Goal: Complete application form: Complete application form

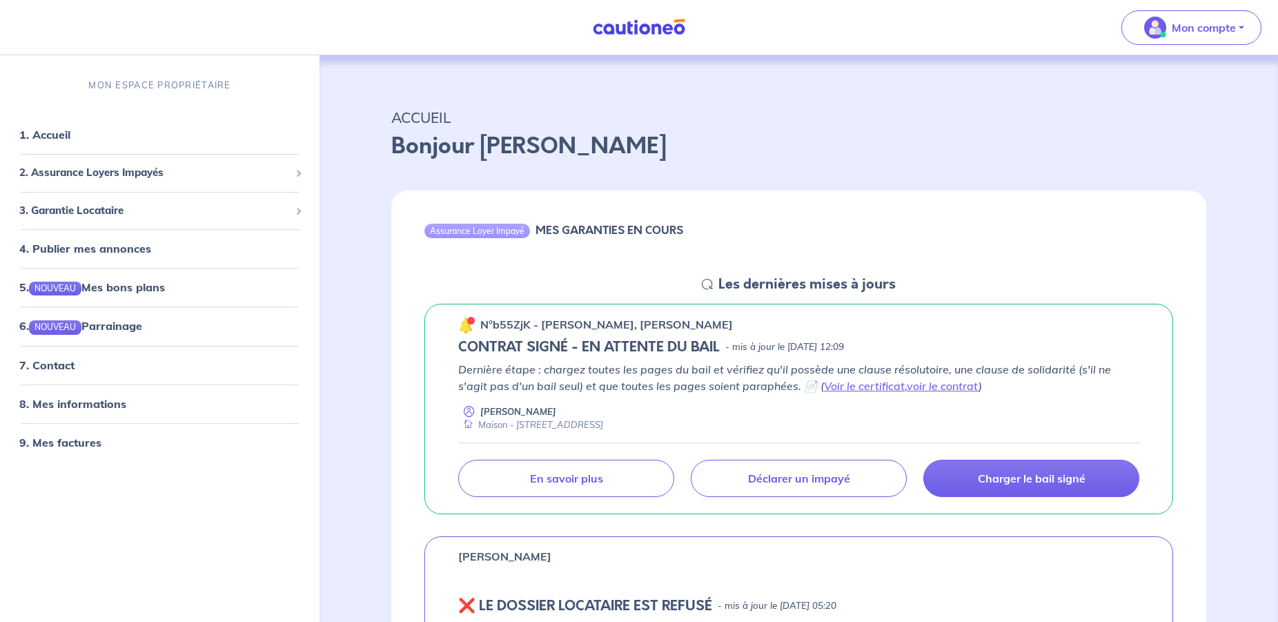
scroll to position [188, 0]
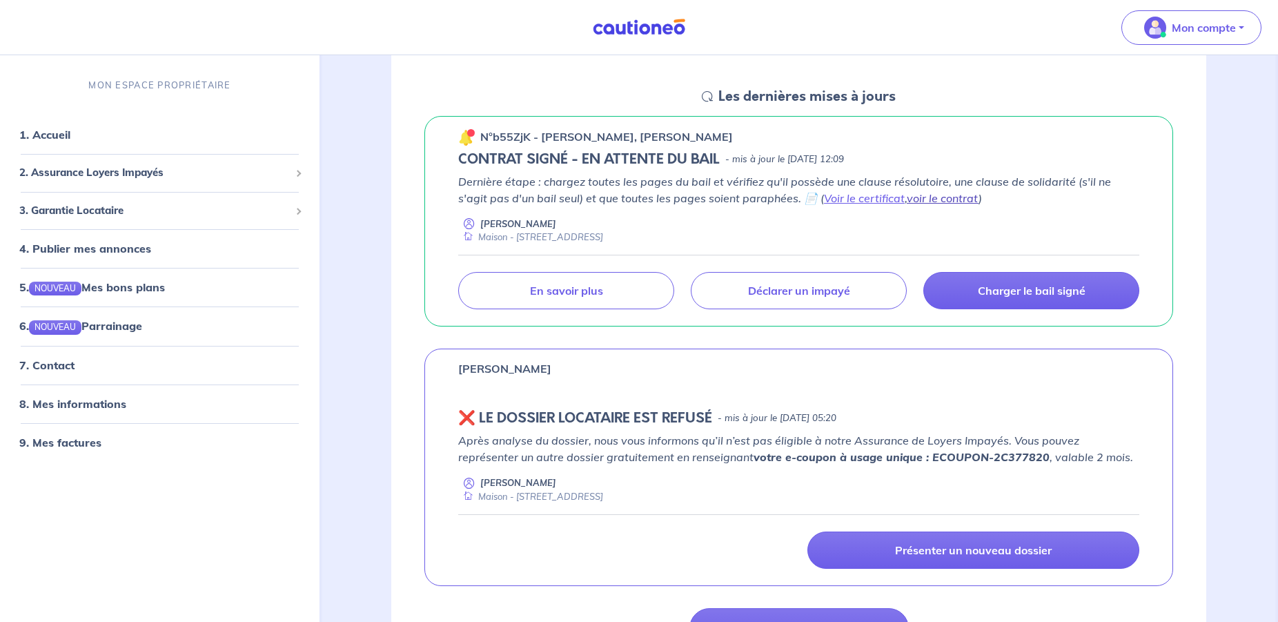
click at [907, 197] on link "voir le contrat" at bounding box center [943, 198] width 72 height 14
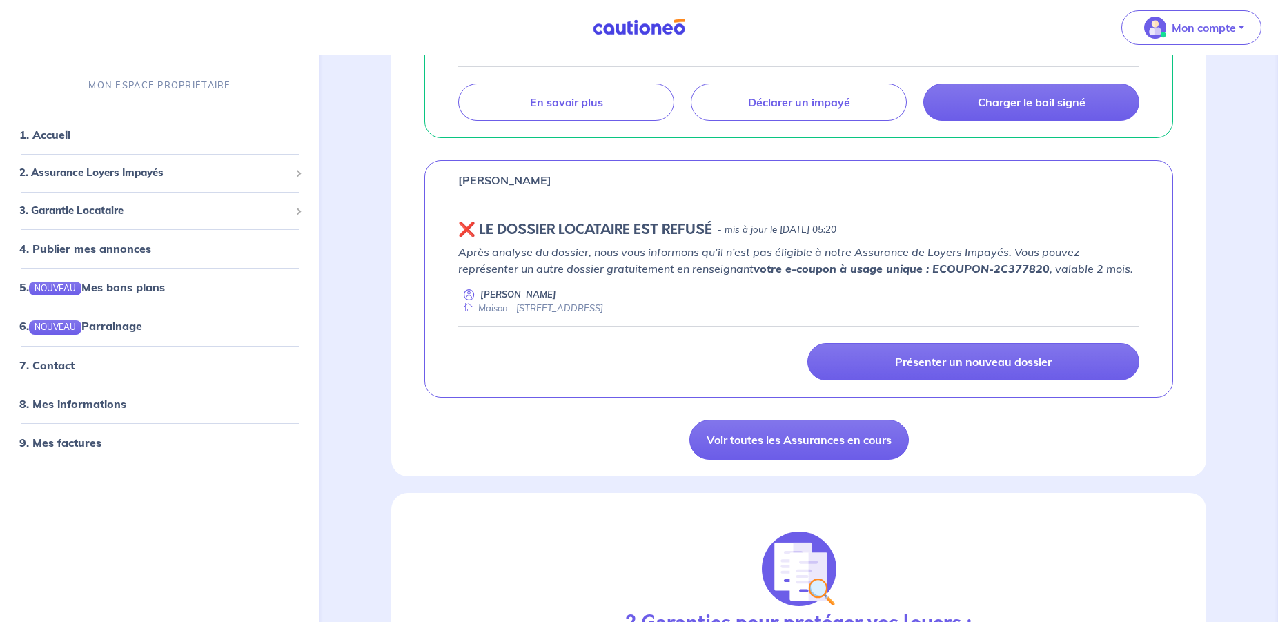
scroll to position [375, 0]
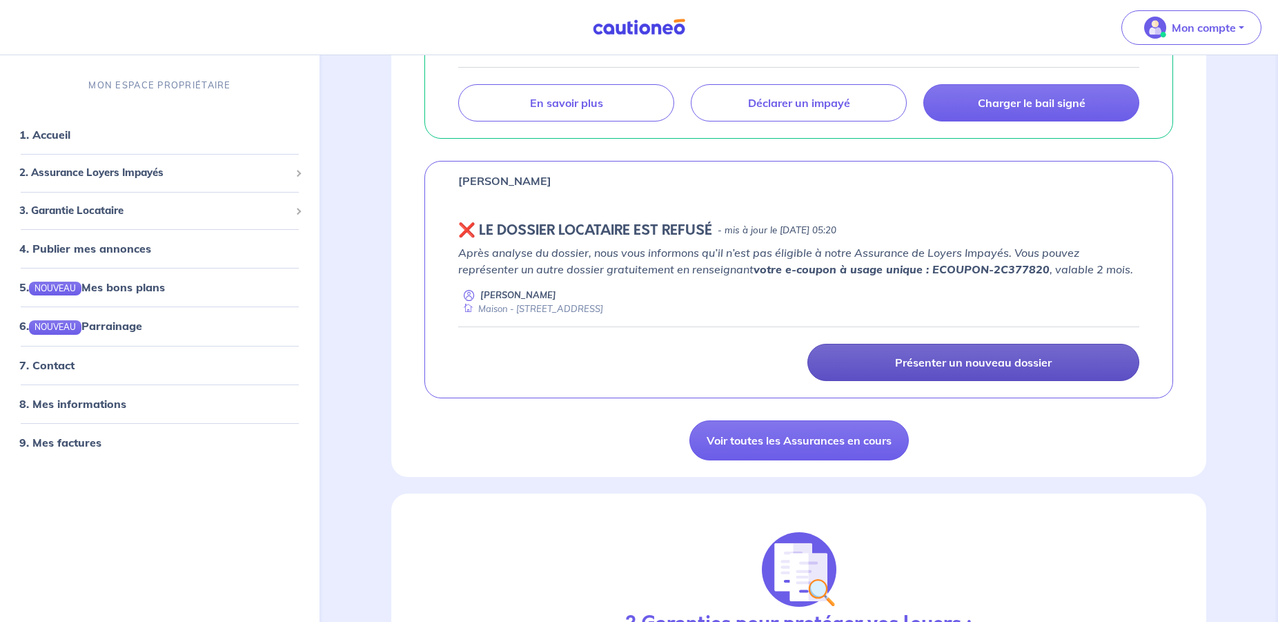
click at [981, 366] on p "Présenter un nouveau dossier" at bounding box center [973, 362] width 157 height 14
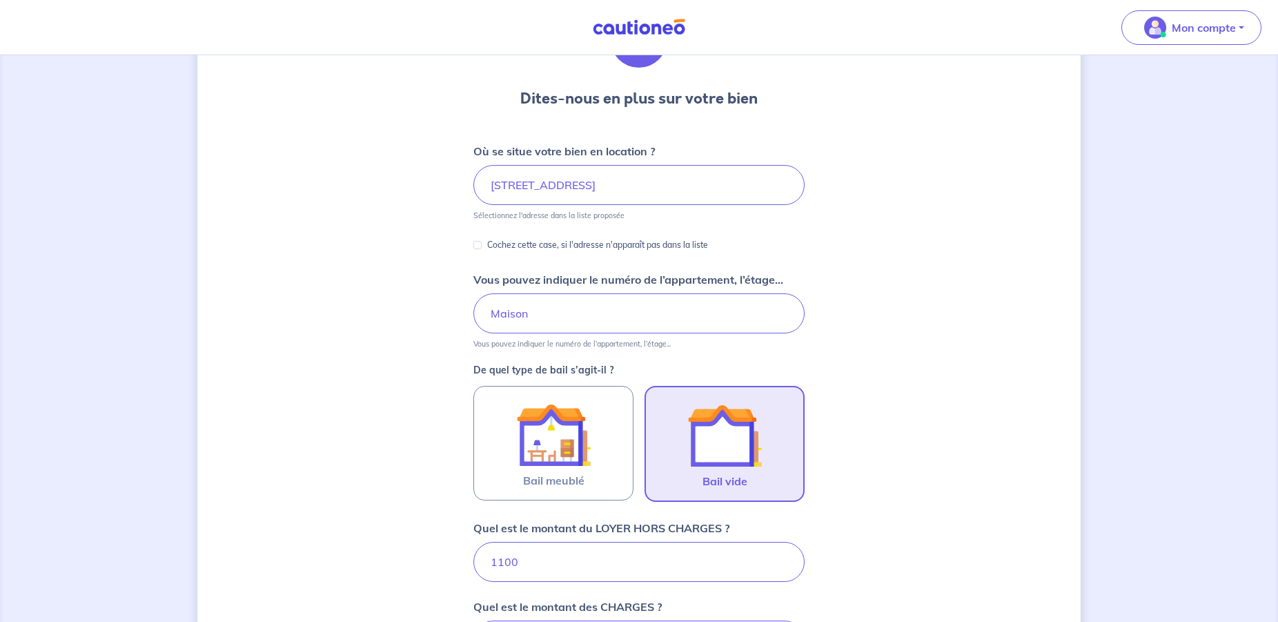
scroll to position [12, 0]
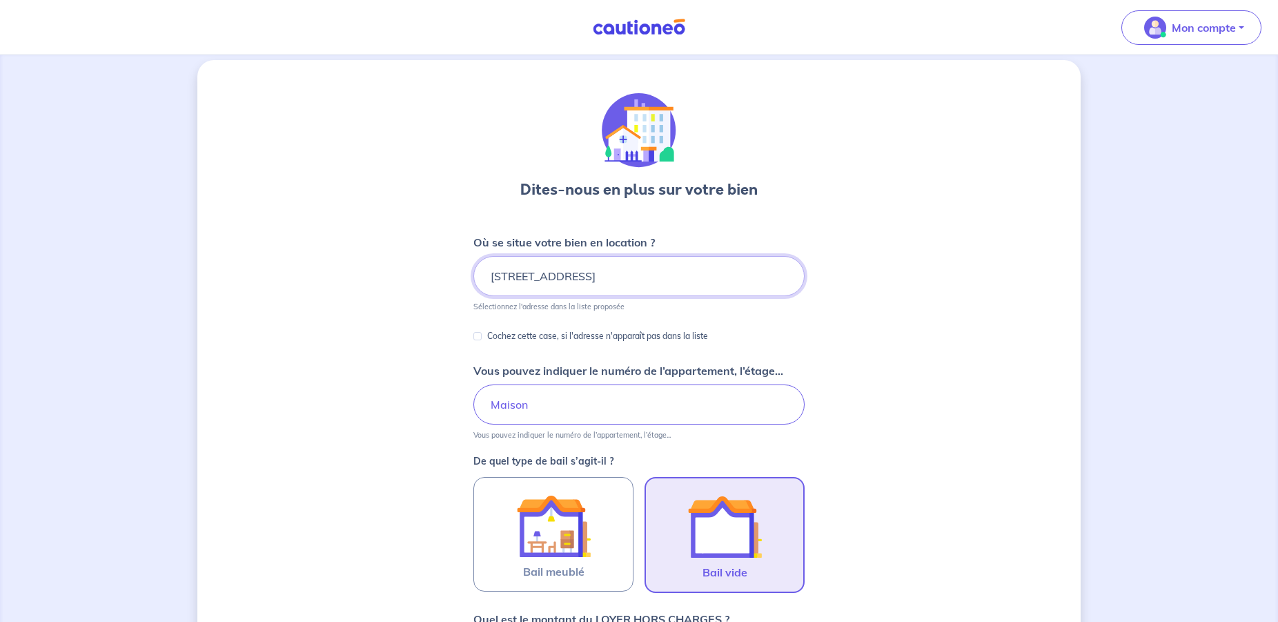
drag, startPoint x: 491, startPoint y: 275, endPoint x: 507, endPoint y: 276, distance: 15.9
click at [507, 276] on input "[STREET_ADDRESS]" at bounding box center [638, 276] width 331 height 40
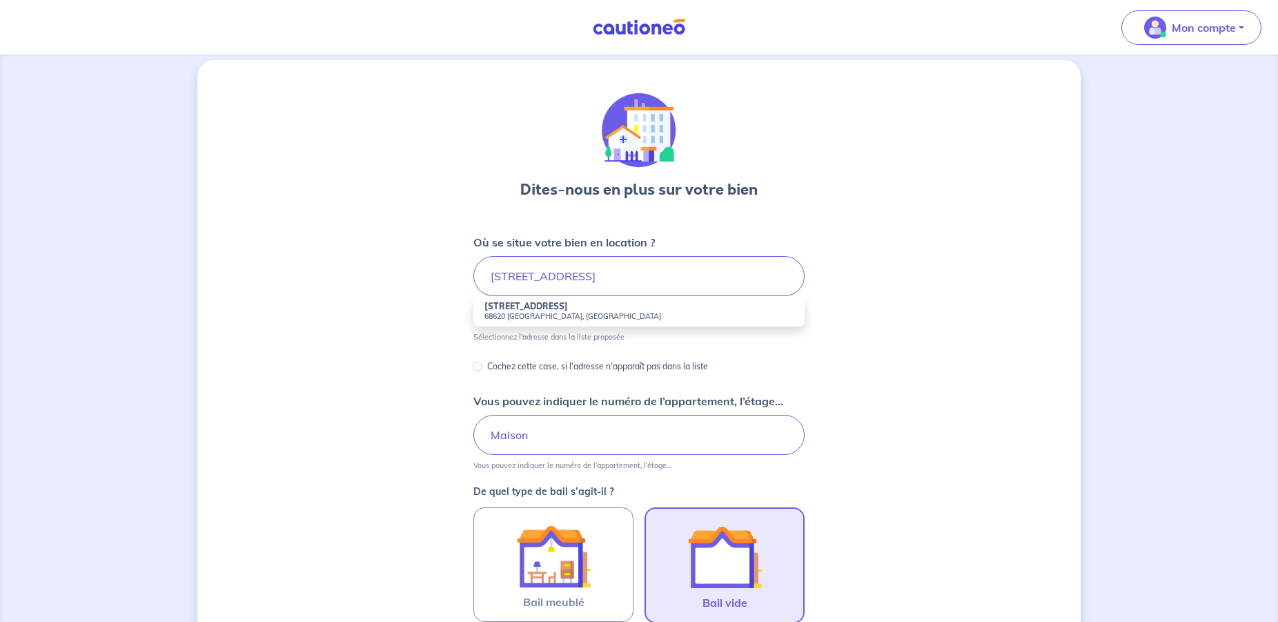
click at [534, 317] on small "68620 [GEOGRAPHIC_DATA], [GEOGRAPHIC_DATA]" at bounding box center [639, 316] width 309 height 10
type input "[STREET_ADDRESS]"
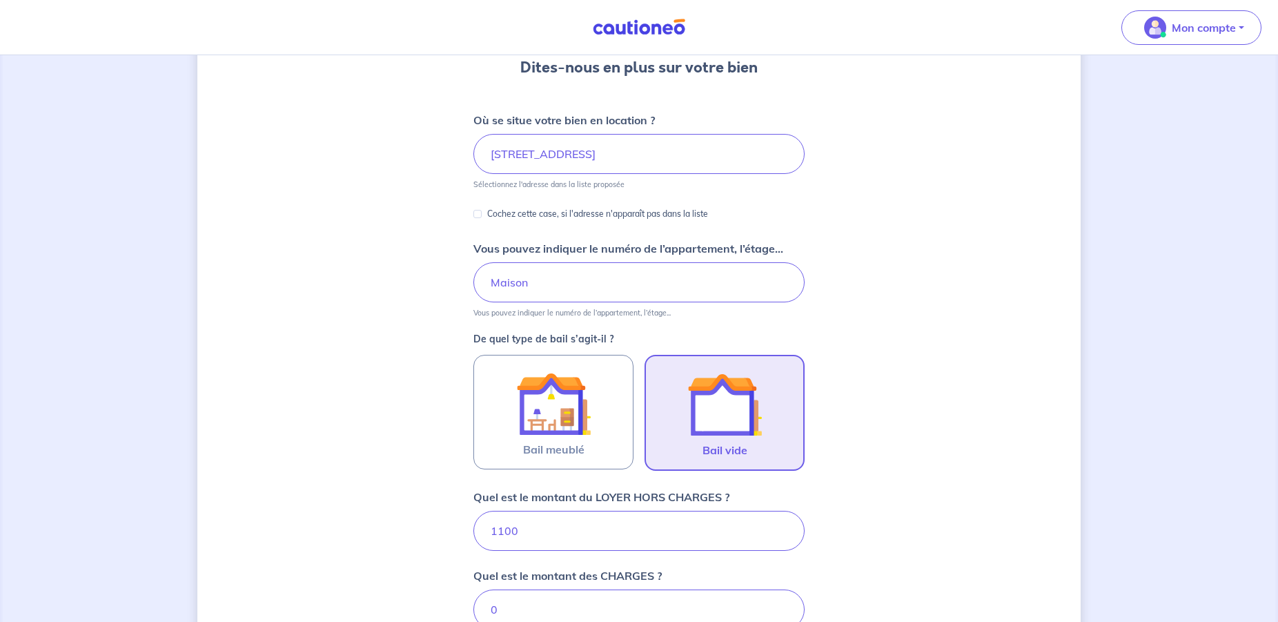
scroll to position [199, 0]
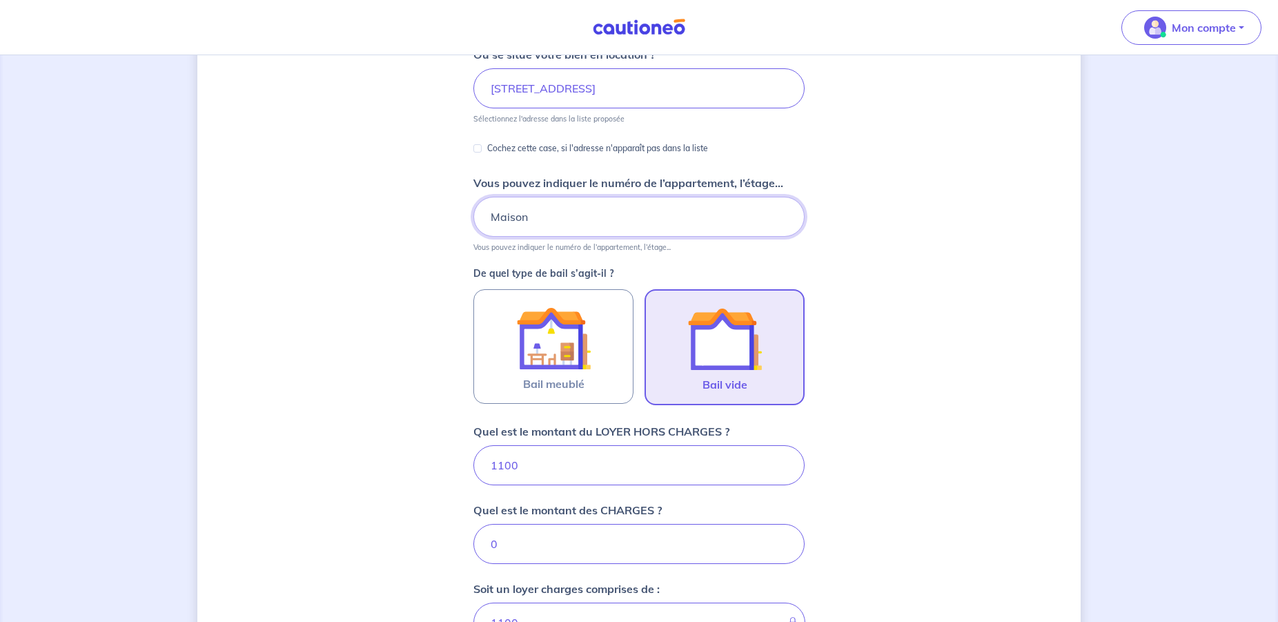
drag, startPoint x: 527, startPoint y: 219, endPoint x: 490, endPoint y: 215, distance: 36.8
click at [490, 215] on input "Maison" at bounding box center [638, 217] width 331 height 40
click at [897, 197] on div "Dites-nous en plus sur votre bien Où se situe votre bien en location ? [STREET_…" at bounding box center [638, 407] width 883 height 1070
click at [607, 216] on input "APPARTEMENT" at bounding box center [638, 217] width 331 height 40
type input "APPARTEMENT [MEDICAL_DATA]"
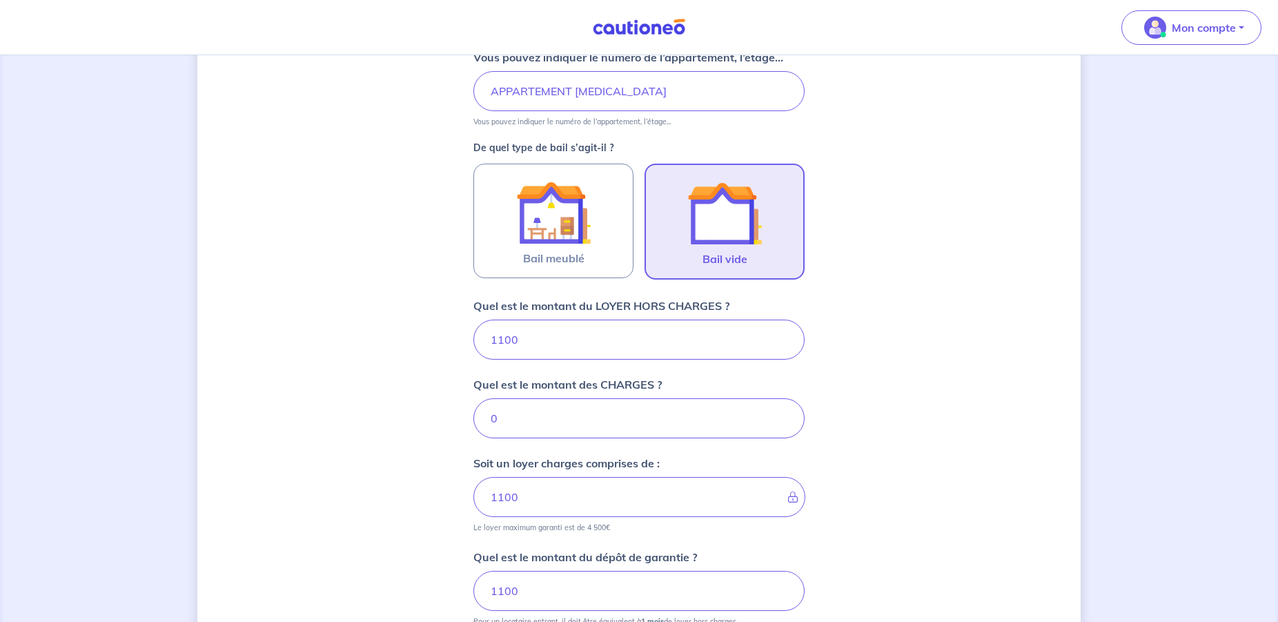
scroll to position [387, 0]
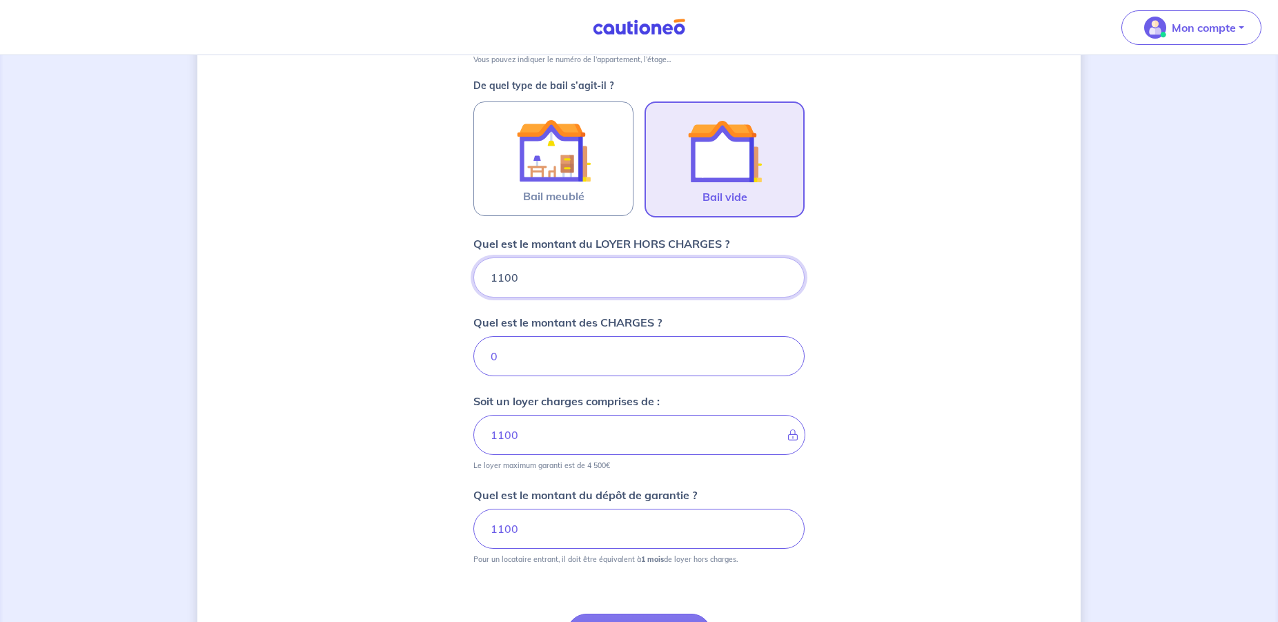
drag, startPoint x: 525, startPoint y: 277, endPoint x: 482, endPoint y: 277, distance: 43.5
click at [485, 277] on input "1100" at bounding box center [638, 277] width 331 height 40
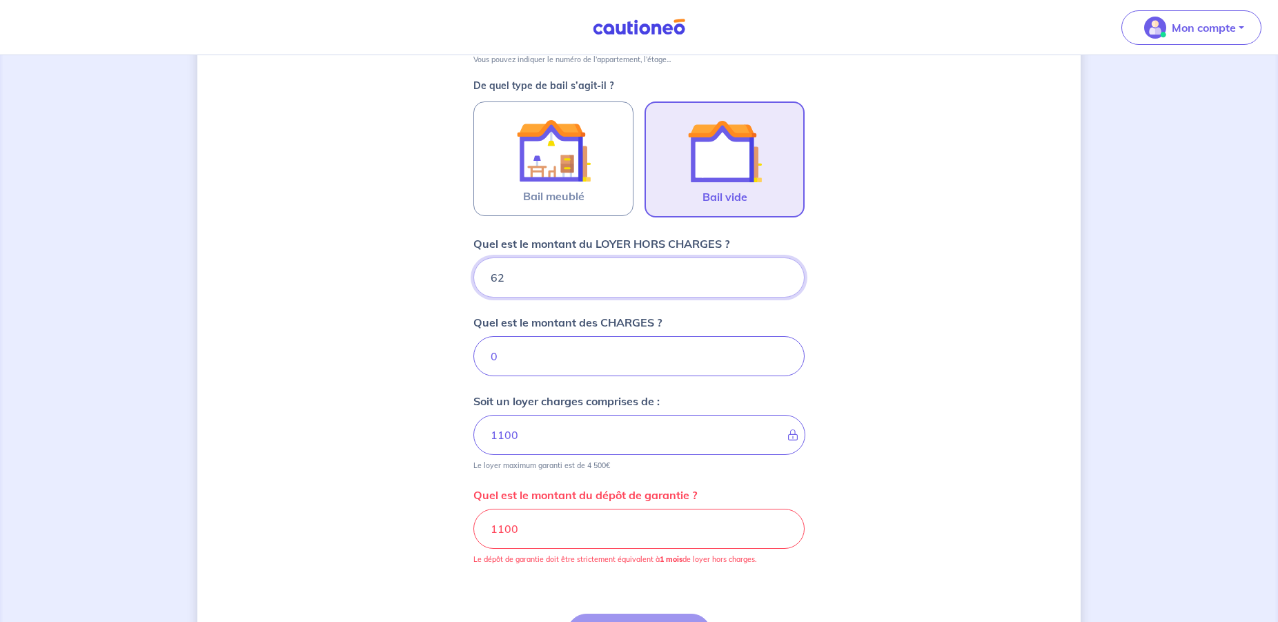
type input "620"
click at [609, 362] on input "0" at bounding box center [638, 356] width 331 height 40
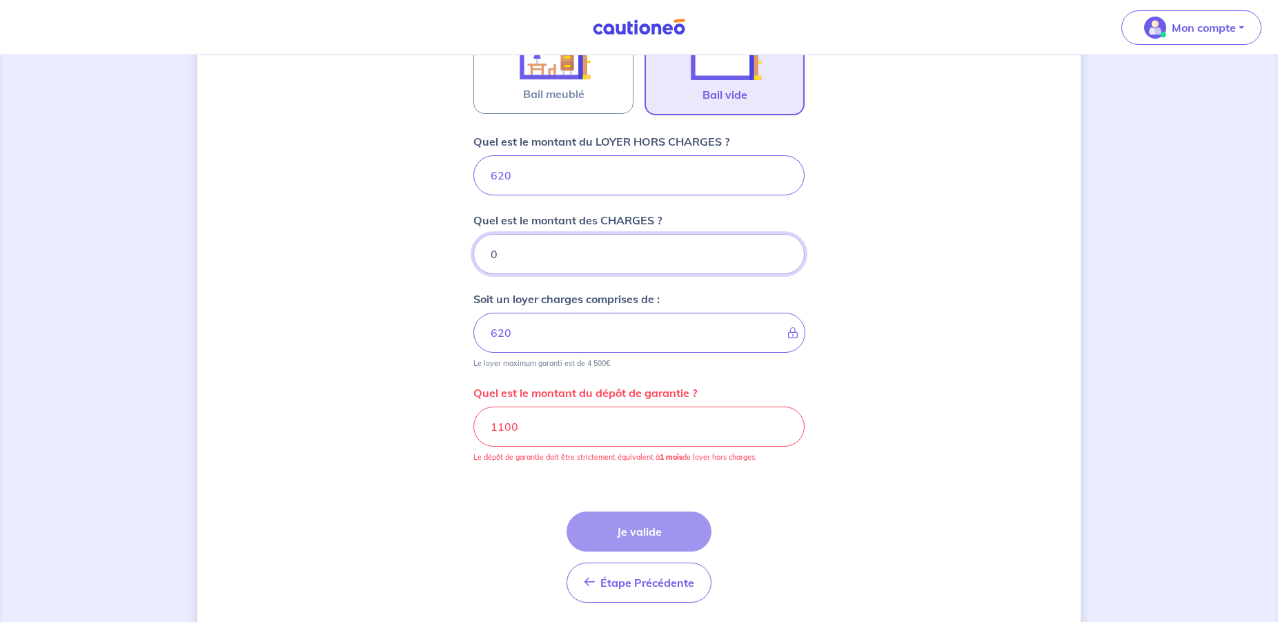
scroll to position [536, 0]
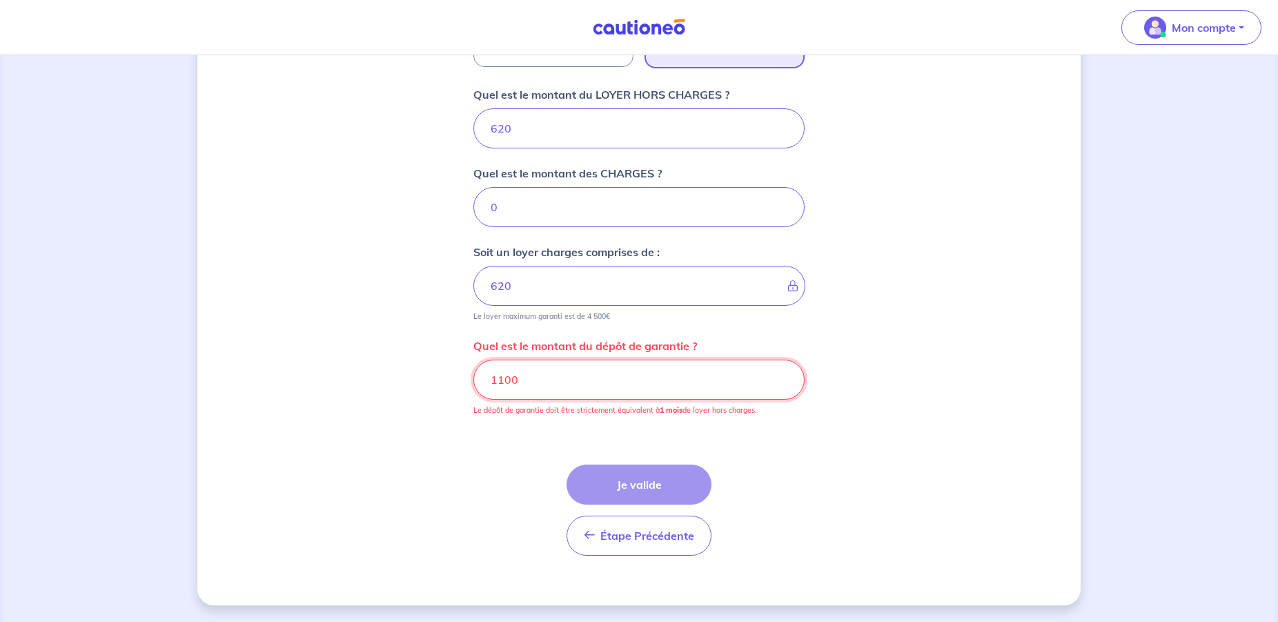
drag, startPoint x: 520, startPoint y: 378, endPoint x: 481, endPoint y: 371, distance: 39.4
click at [481, 371] on input "1100" at bounding box center [638, 380] width 331 height 40
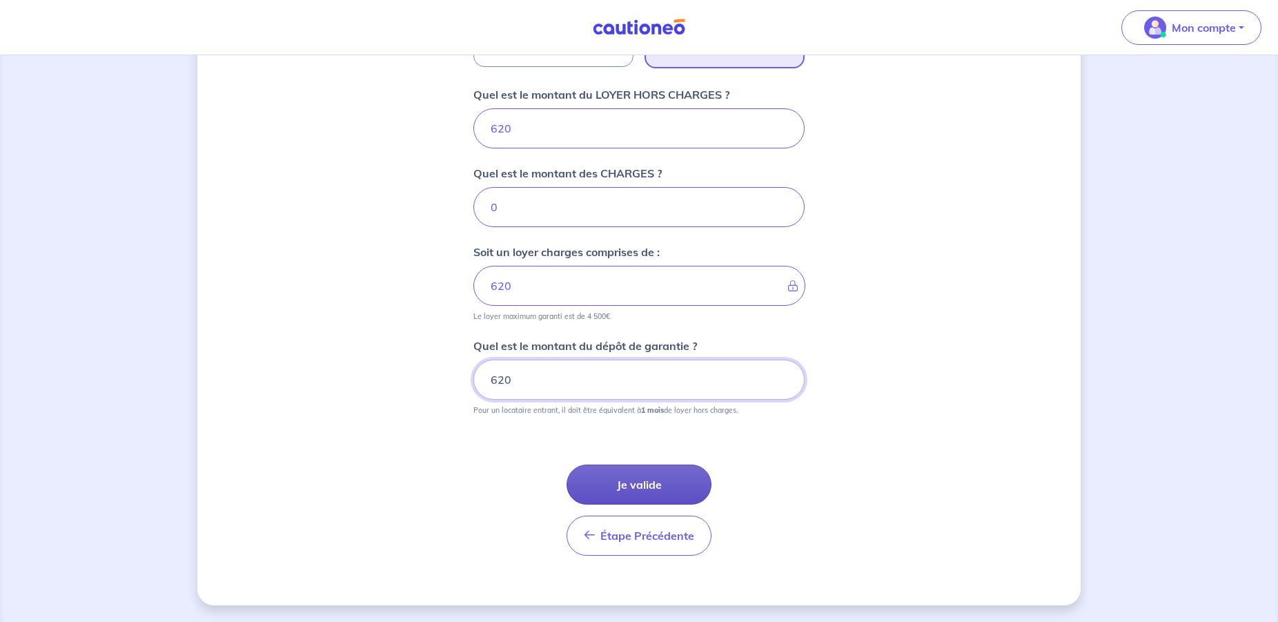
type input "620"
click at [677, 481] on button "Je valide" at bounding box center [639, 485] width 145 height 40
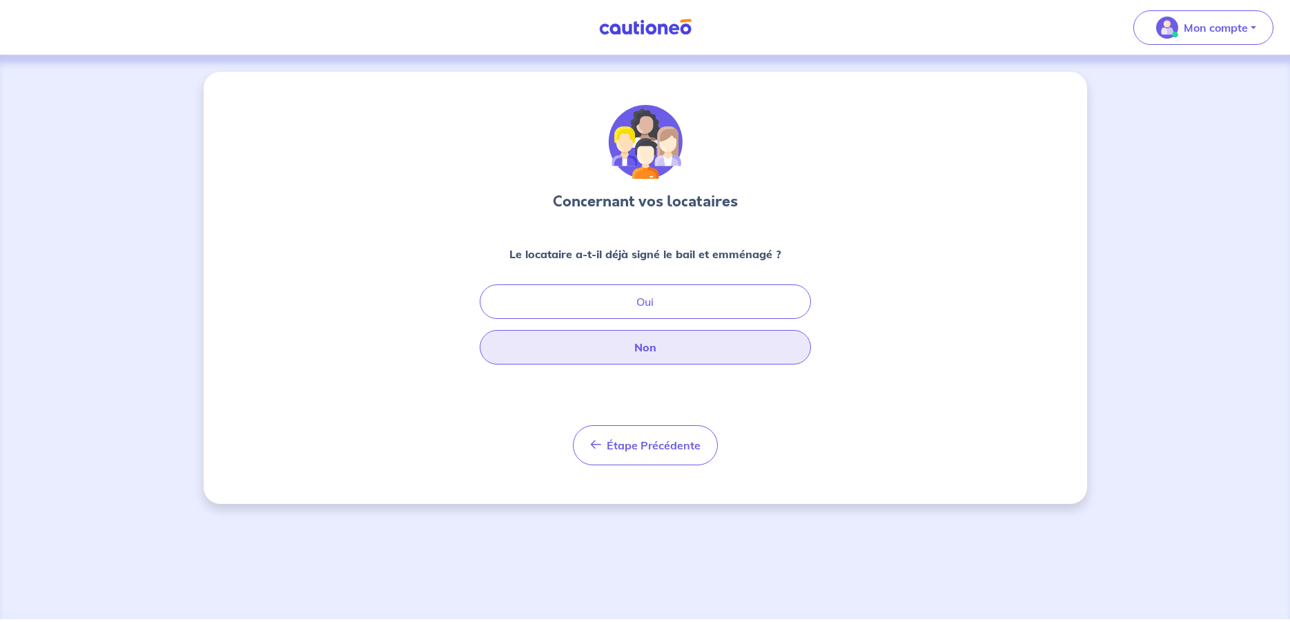
click at [703, 348] on button "Non" at bounding box center [645, 347] width 331 height 35
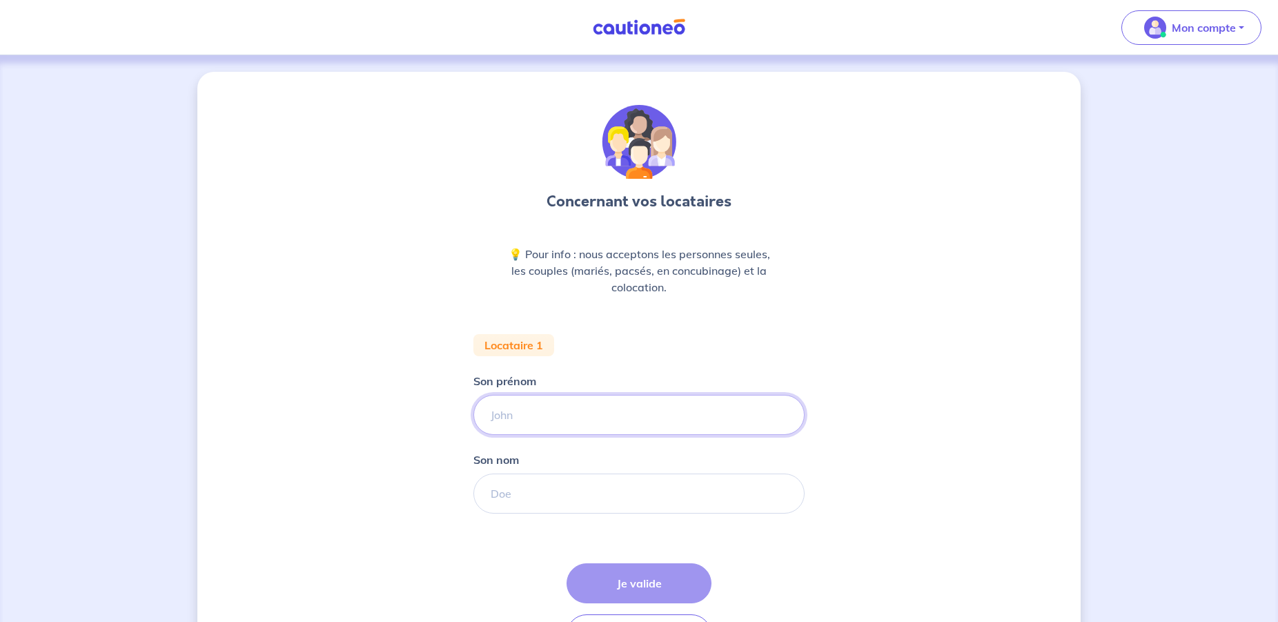
click at [547, 419] on input "Son prénom" at bounding box center [638, 415] width 331 height 40
type input "[PERSON_NAME]"
click at [549, 495] on input "Son nom" at bounding box center [638, 493] width 331 height 40
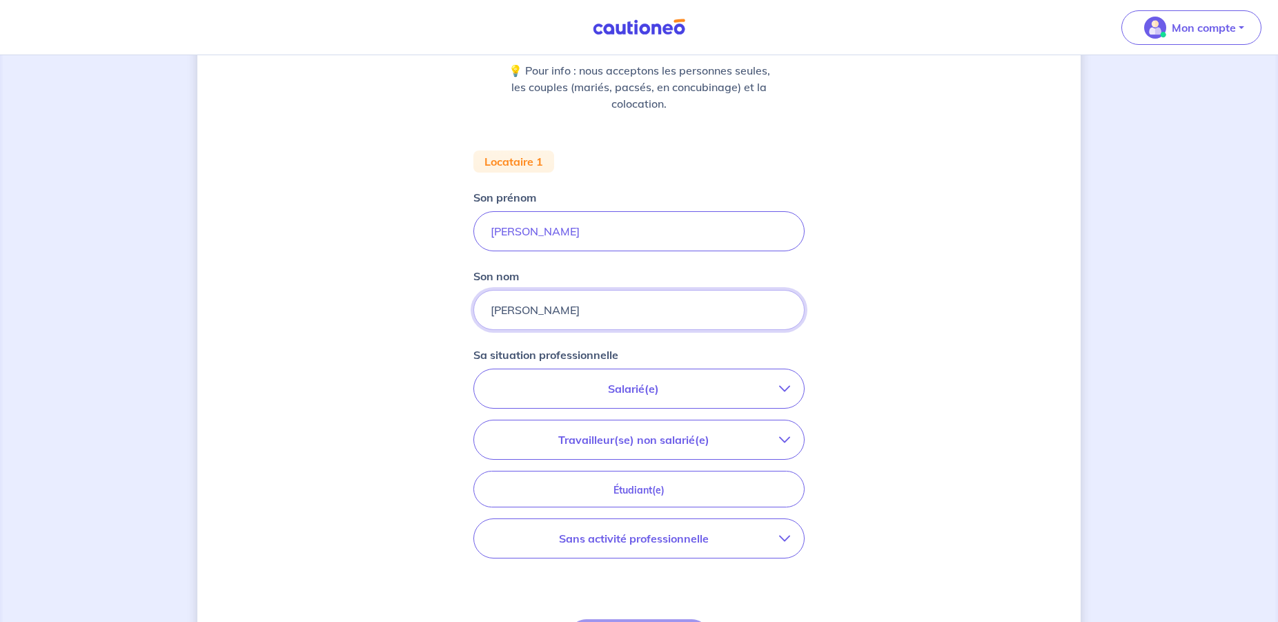
scroll to position [338, 0]
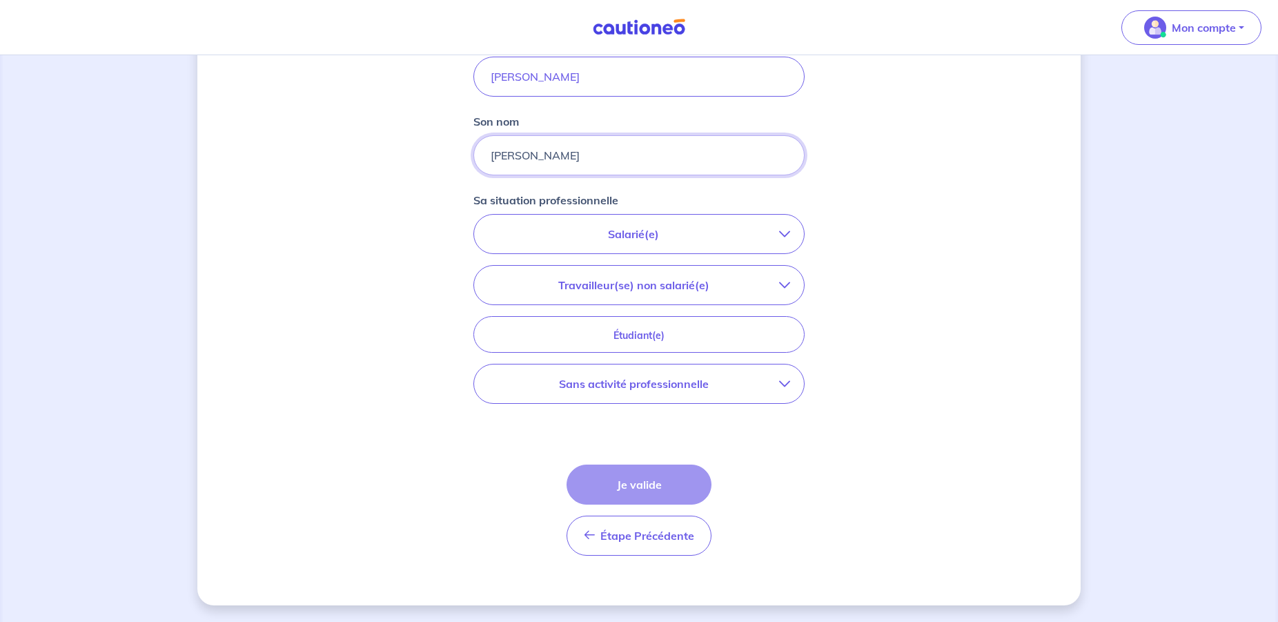
type input "[PERSON_NAME]"
click at [787, 230] on icon "button" at bounding box center [784, 233] width 11 height 11
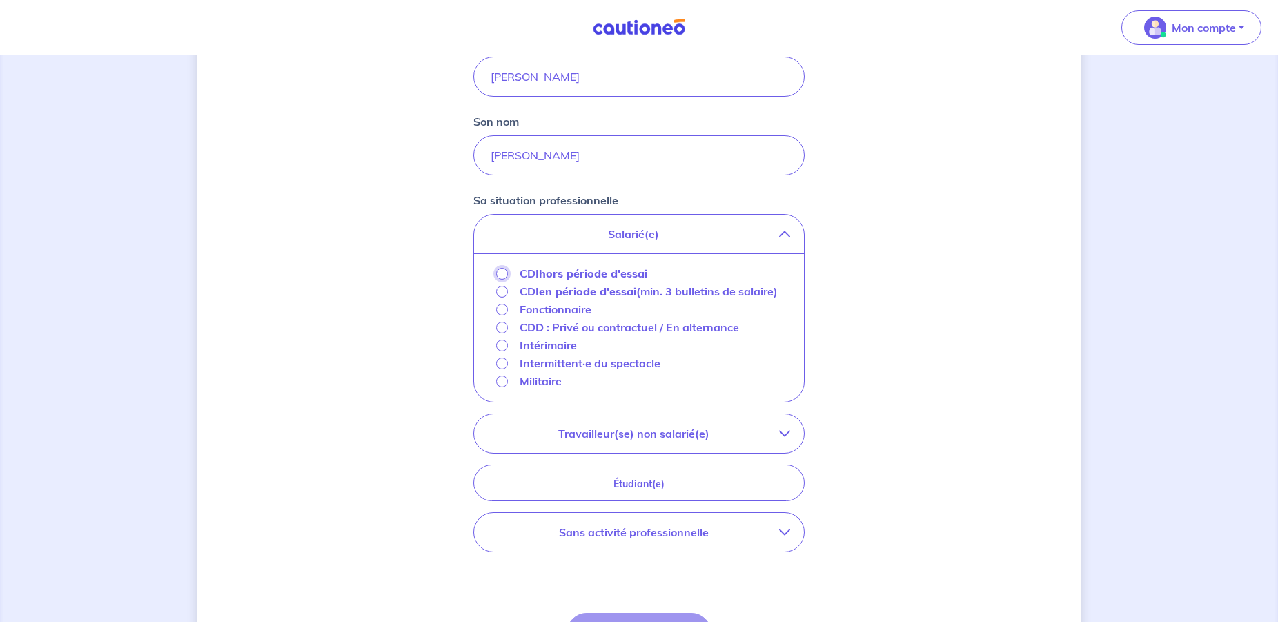
click at [504, 273] on input "CDI hors période d'essai" at bounding box center [502, 274] width 12 height 12
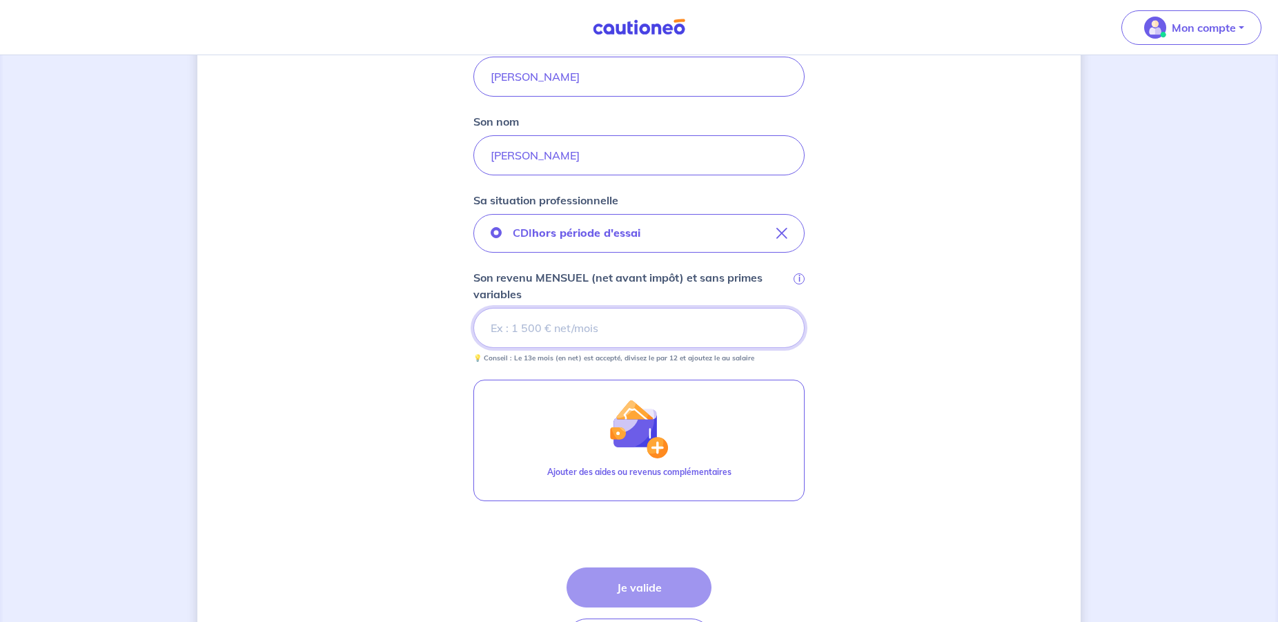
click at [604, 329] on input "Son revenu MENSUEL (net avant impôt) et sans primes variables i" at bounding box center [638, 328] width 331 height 40
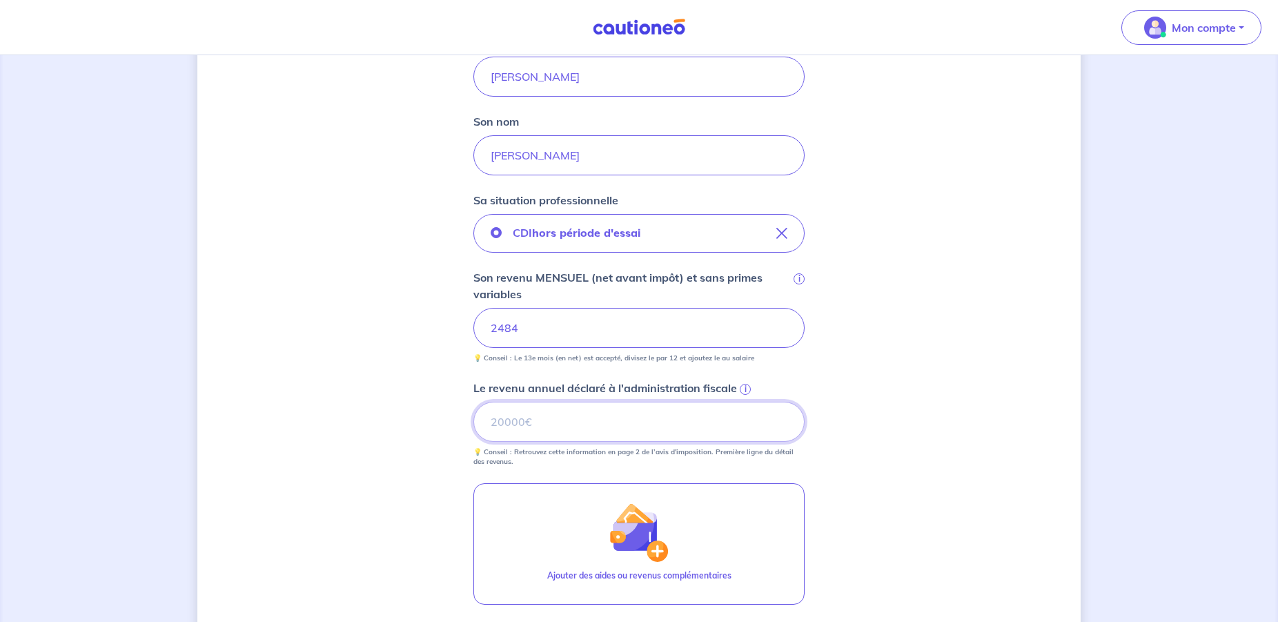
click at [559, 424] on input "Le revenu annuel déclaré à l'administration fiscale i" at bounding box center [638, 422] width 331 height 40
click at [592, 422] on input "Le revenu annuel déclaré à l'administration fiscale i" at bounding box center [638, 422] width 331 height 40
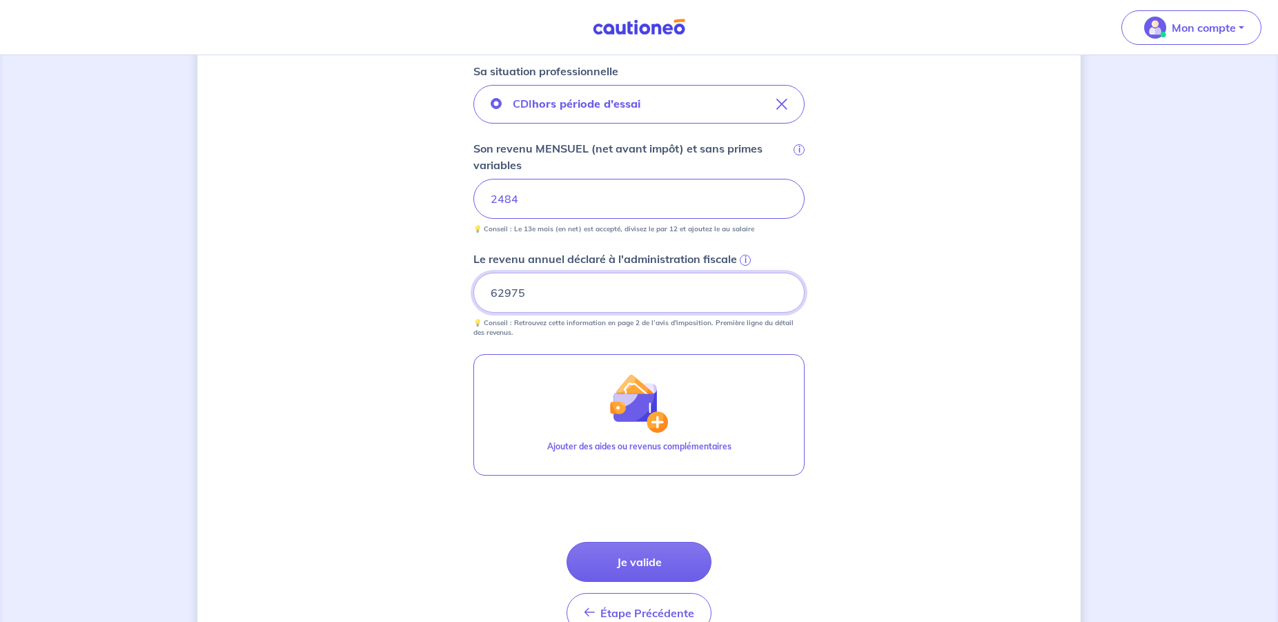
scroll to position [526, 0]
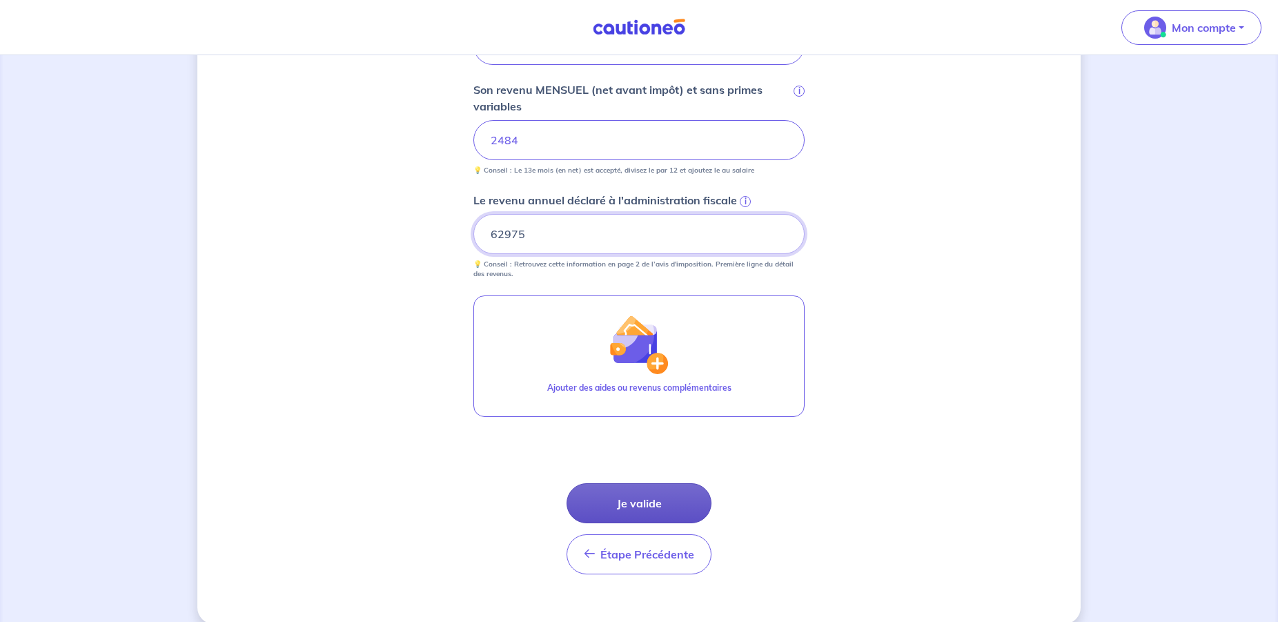
type input "62975"
click at [670, 492] on button "Je valide" at bounding box center [639, 503] width 145 height 40
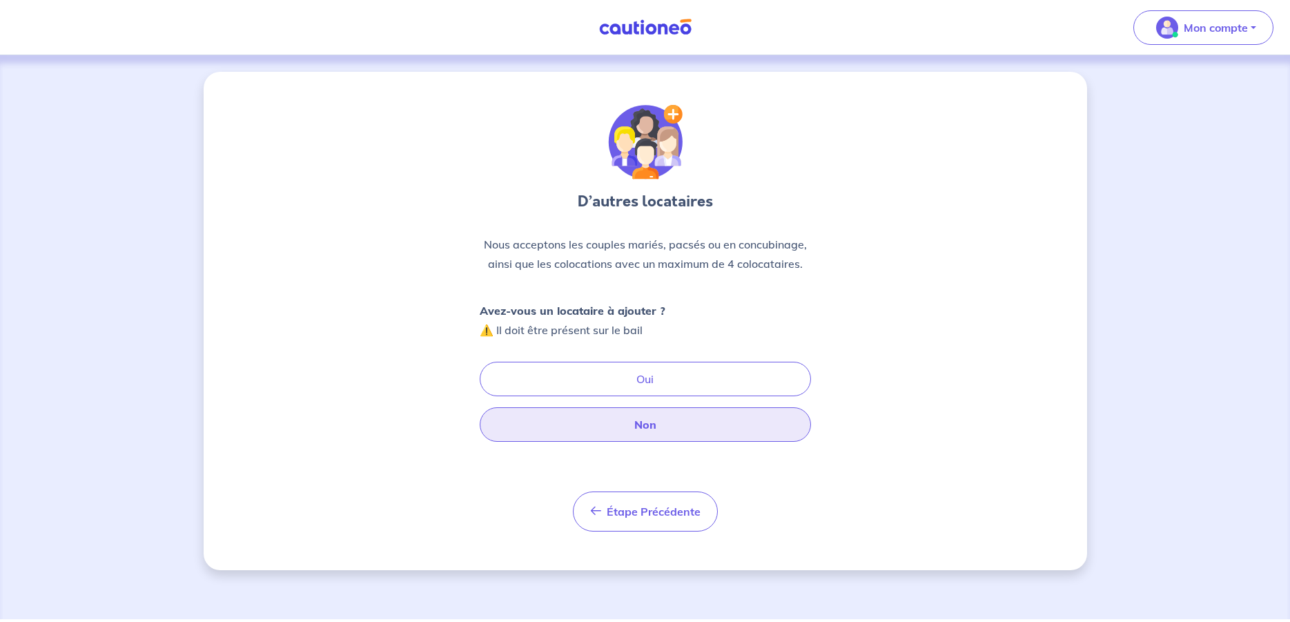
click at [712, 422] on button "Non" at bounding box center [645, 424] width 331 height 35
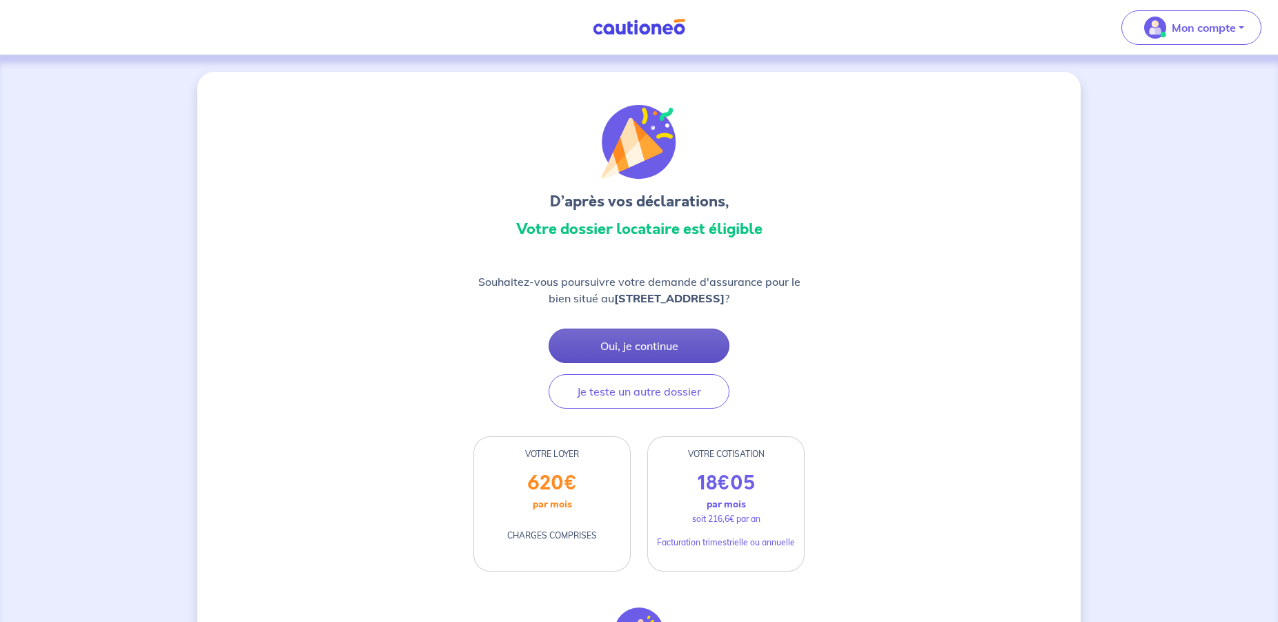
click at [705, 363] on button "Oui, je continue" at bounding box center [639, 346] width 181 height 35
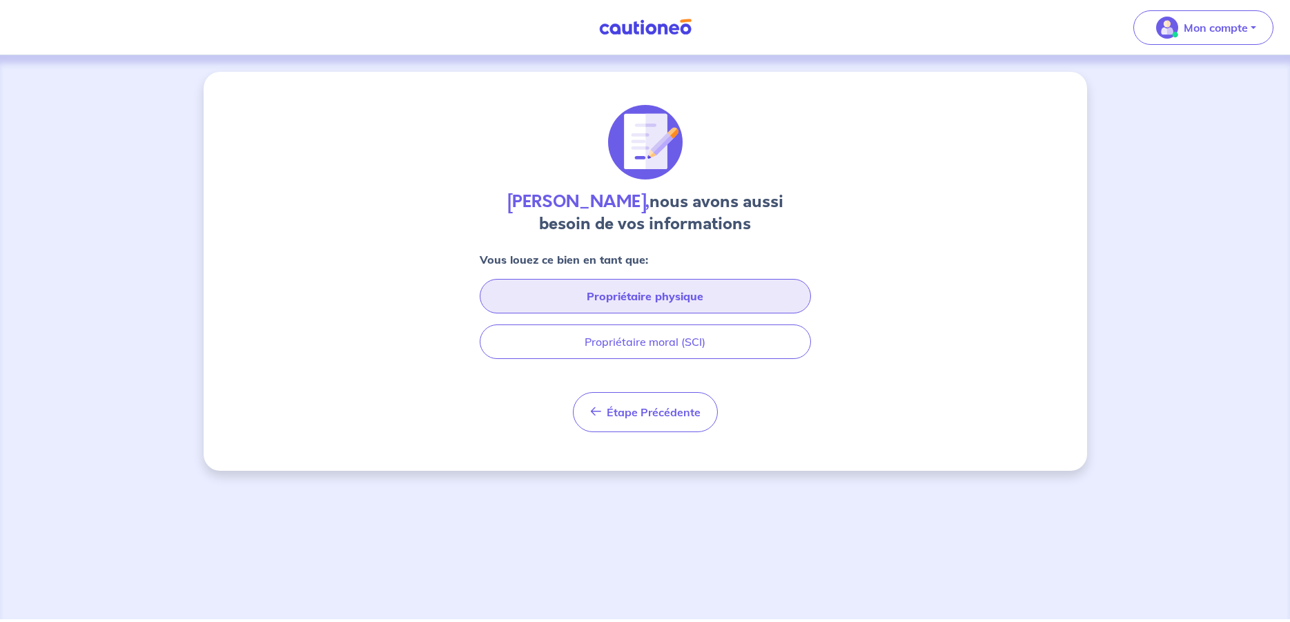
click at [742, 296] on button "Propriétaire physique" at bounding box center [645, 296] width 331 height 35
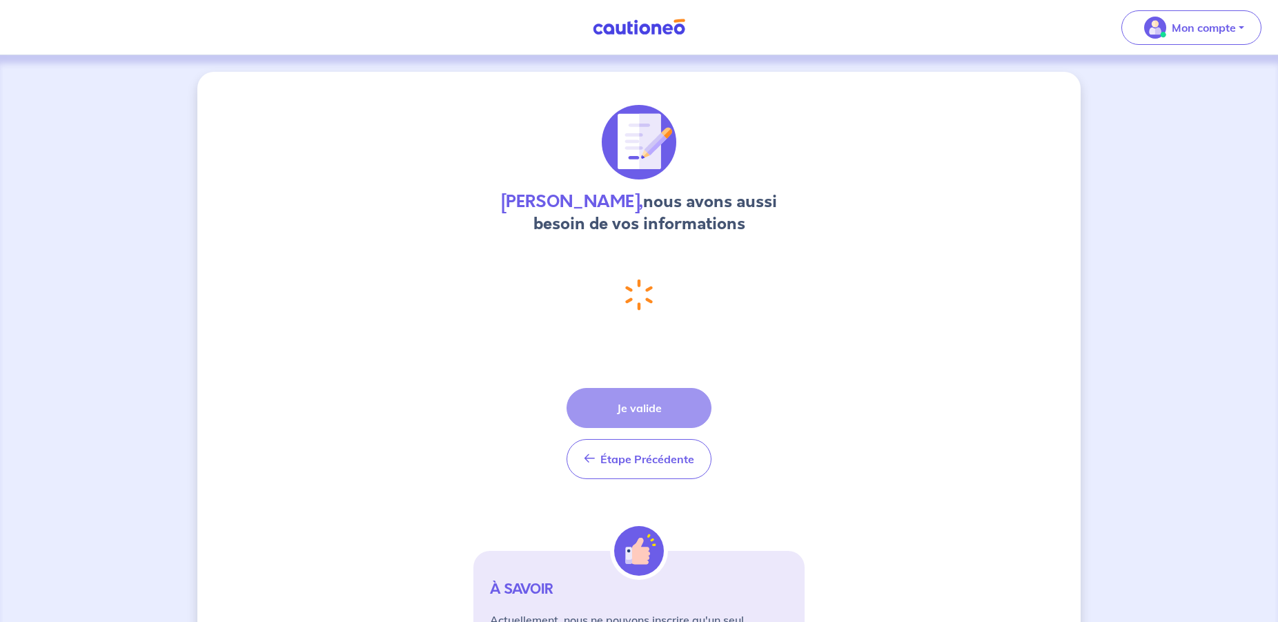
select select "FR"
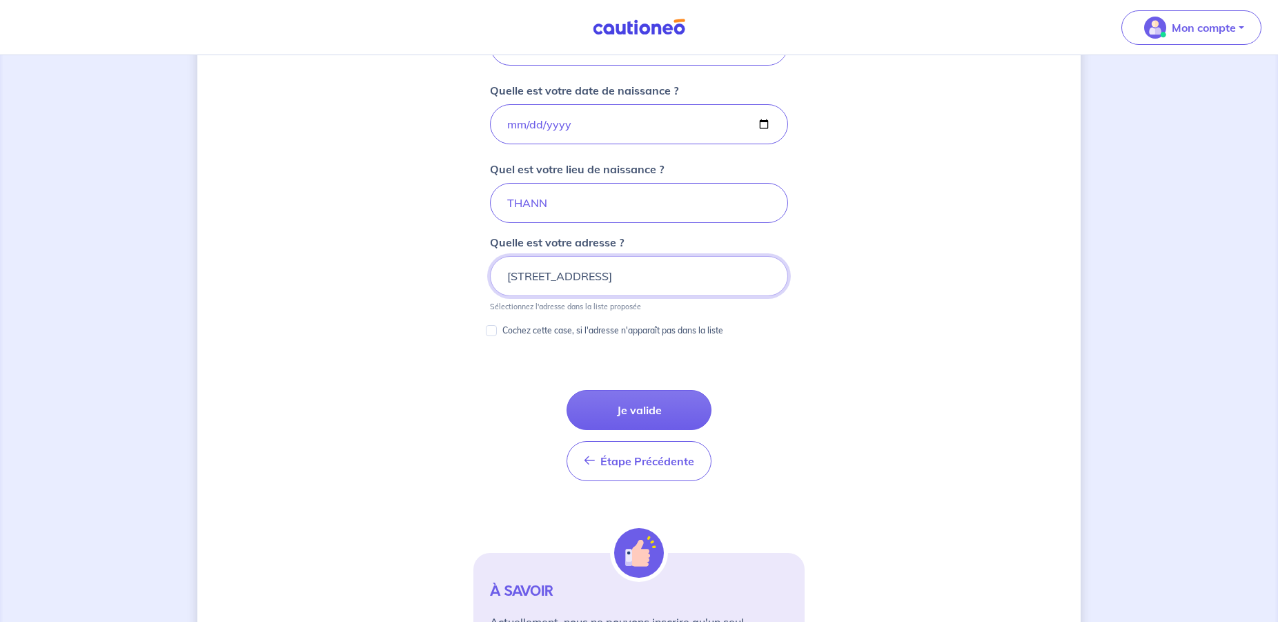
scroll to position [753, 0]
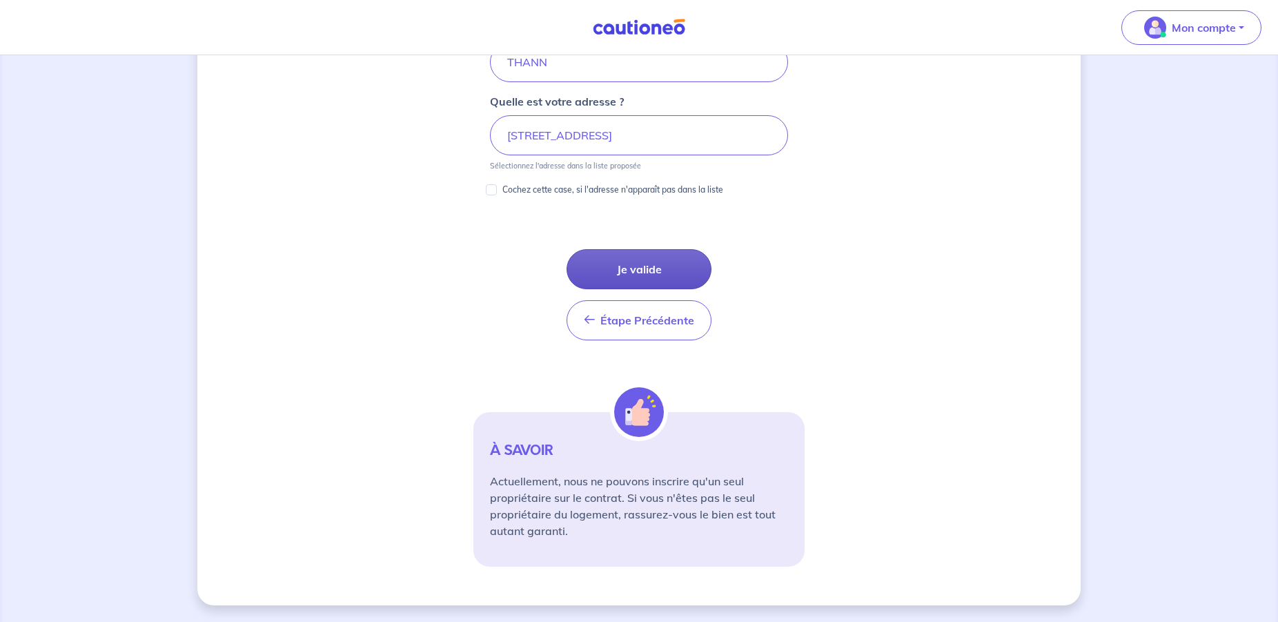
click at [675, 260] on button "Je valide" at bounding box center [639, 269] width 145 height 40
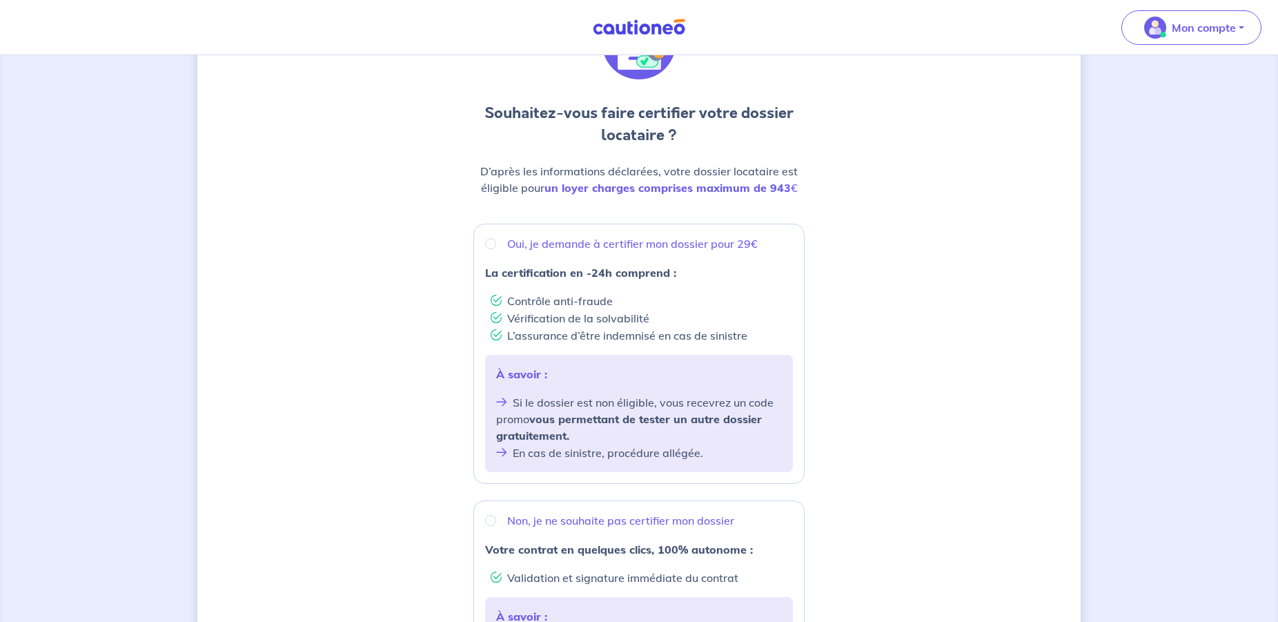
scroll to position [35, 0]
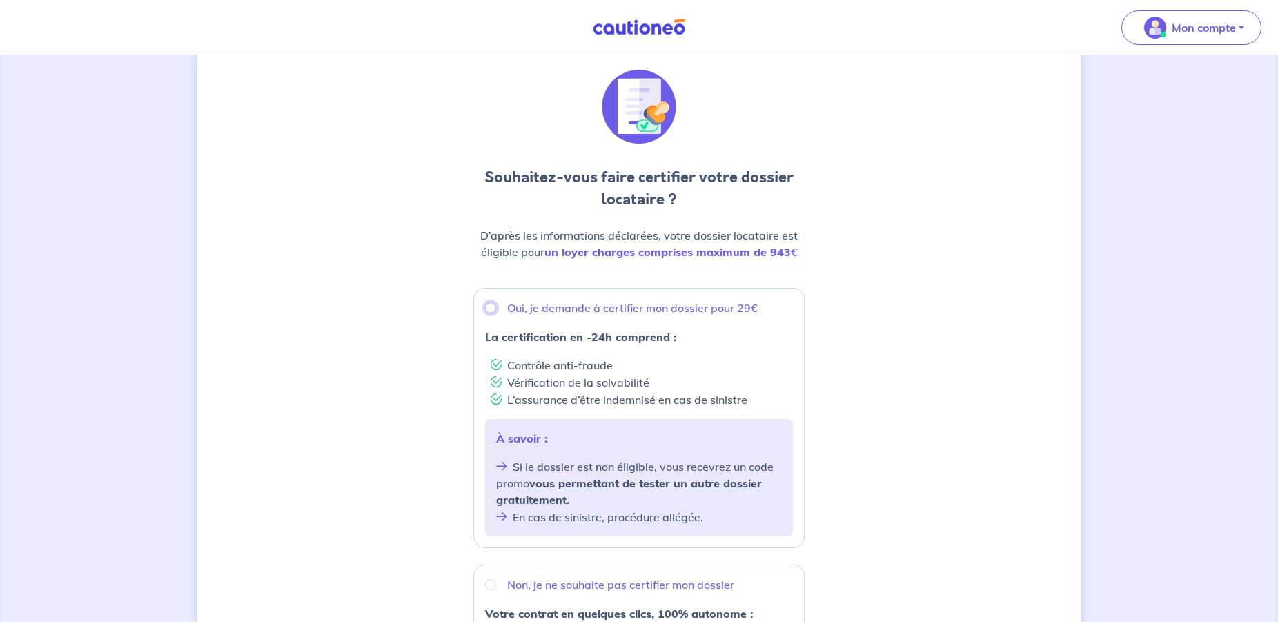
click at [489, 310] on input "Oui, je demande à certifier mon dossier pour 29€" at bounding box center [490, 307] width 11 height 11
radio input "true"
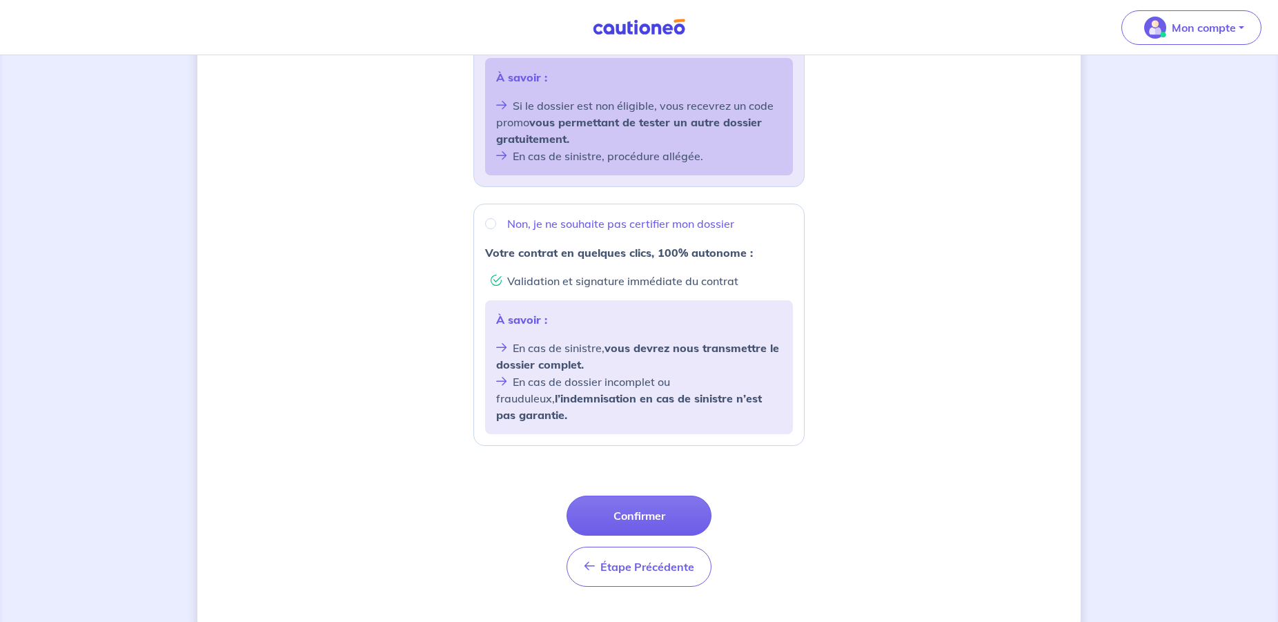
scroll to position [411, 0]
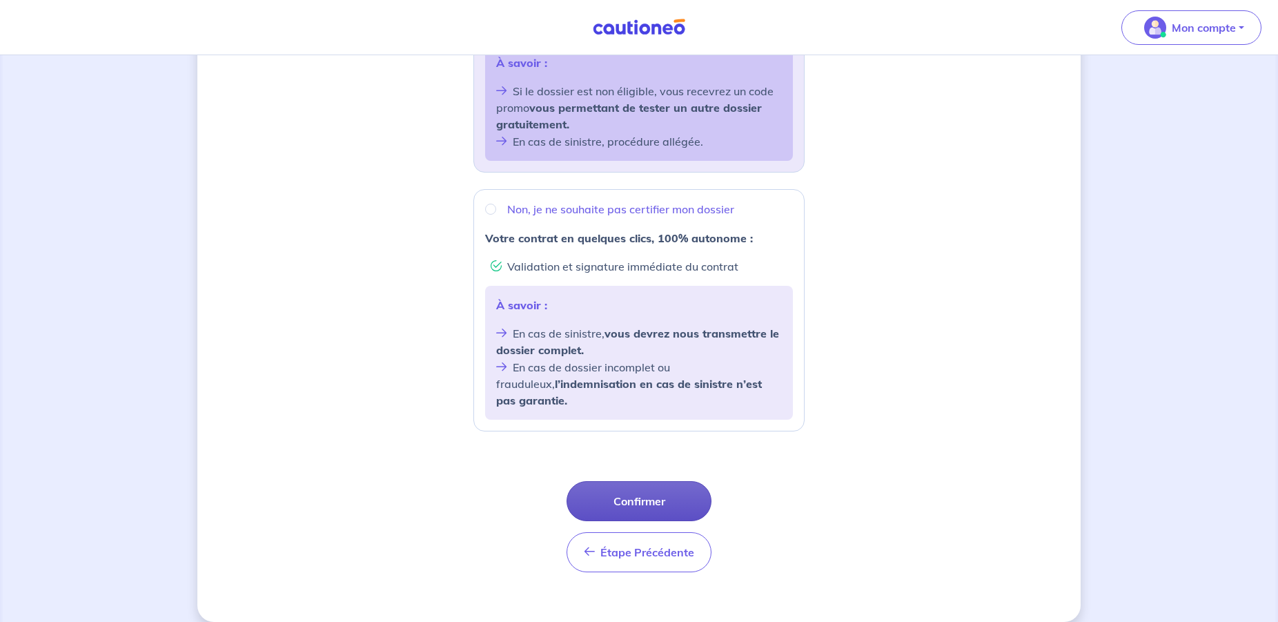
click at [705, 484] on button "Confirmer" at bounding box center [639, 501] width 145 height 40
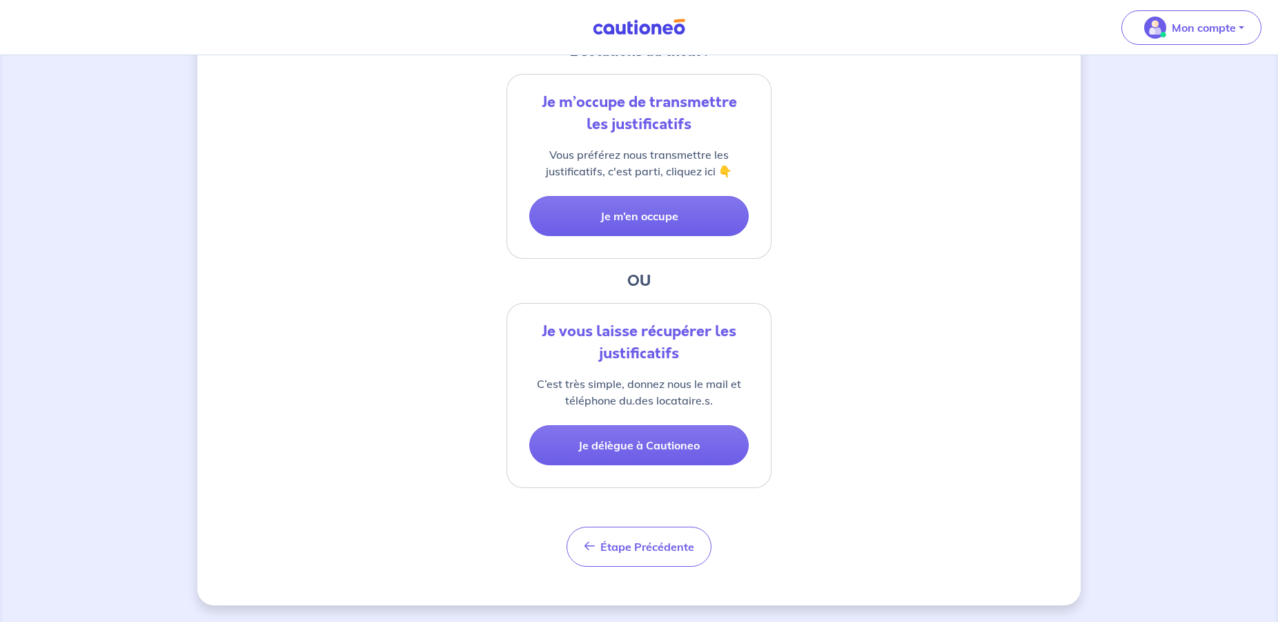
scroll to position [125, 0]
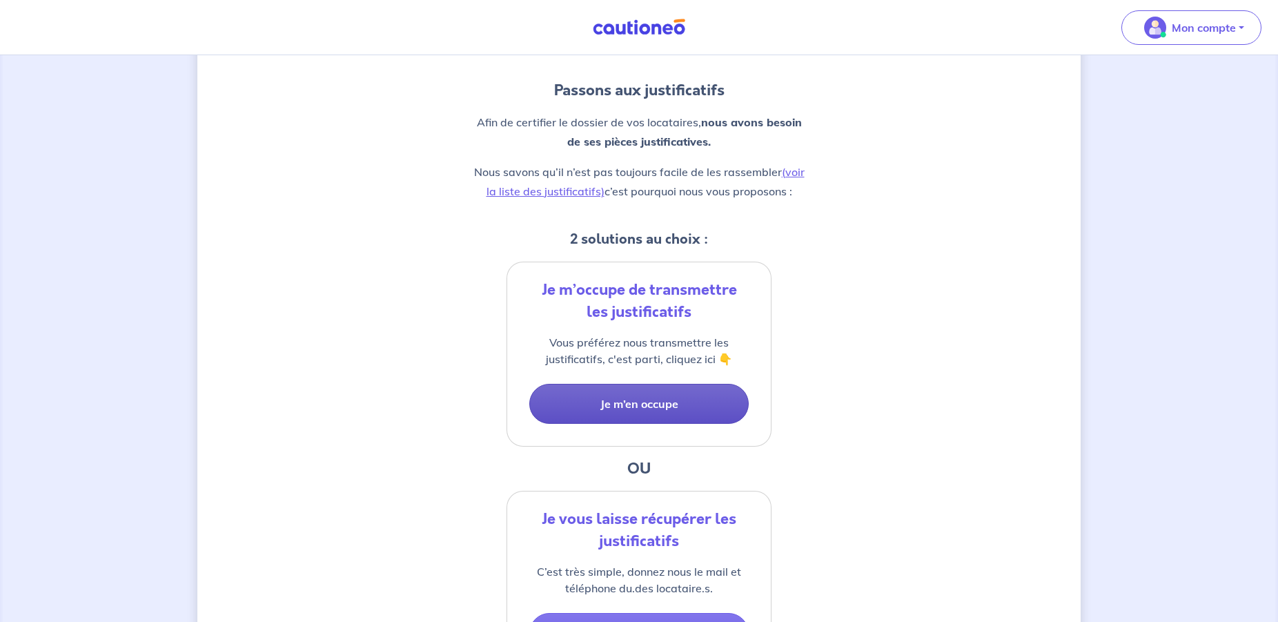
click at [692, 405] on button "Je m’en occupe" at bounding box center [638, 404] width 219 height 40
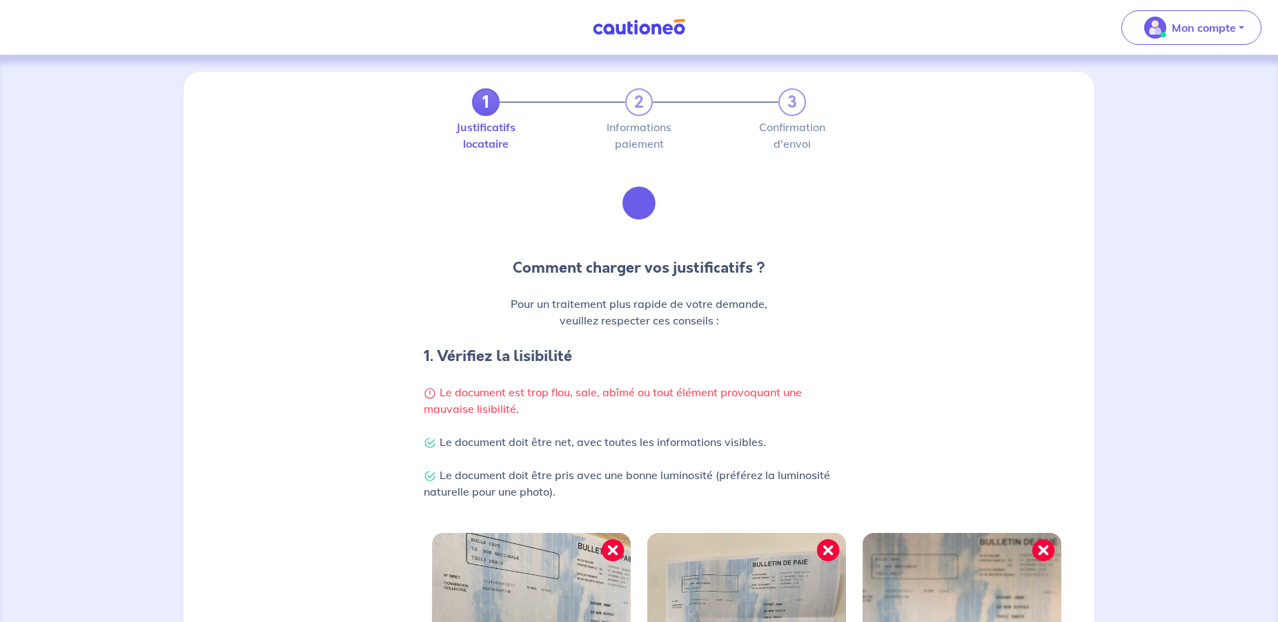
scroll to position [188, 0]
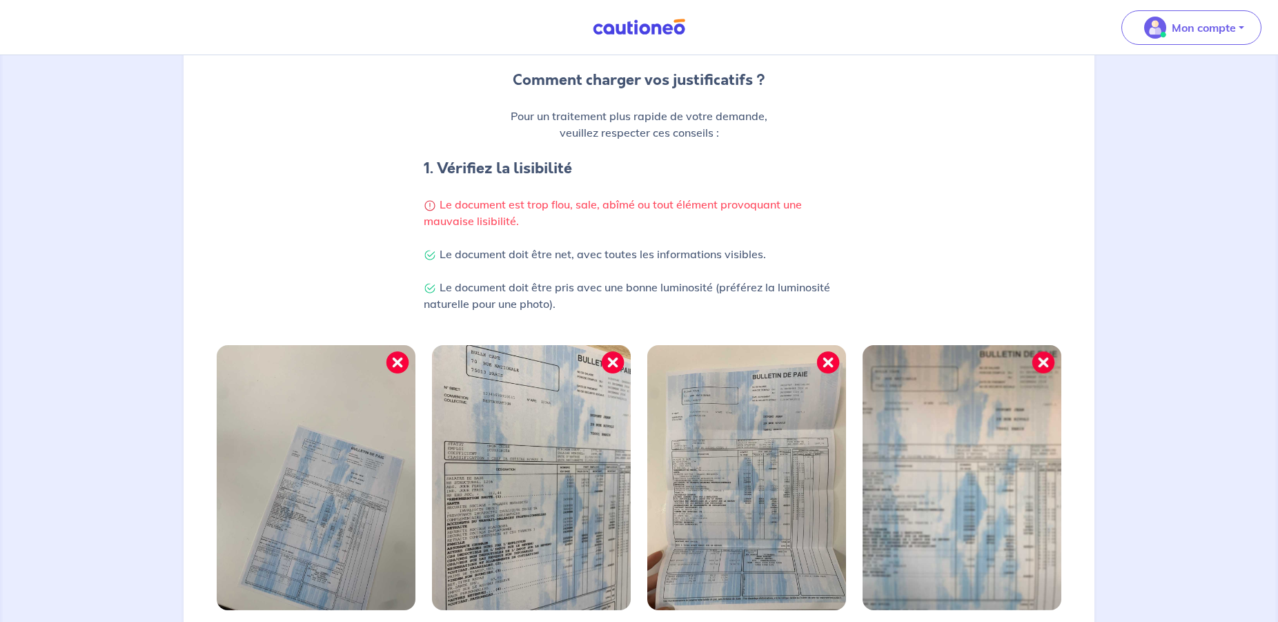
click at [400, 361] on img at bounding box center [316, 477] width 199 height 265
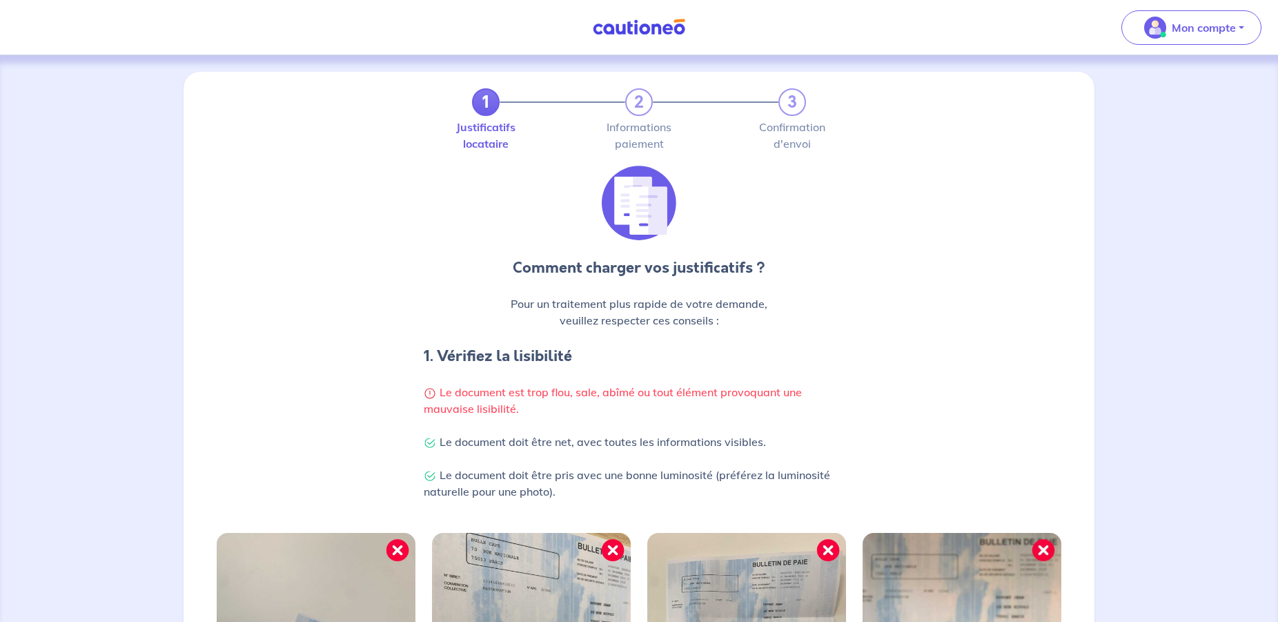
scroll to position [366, 0]
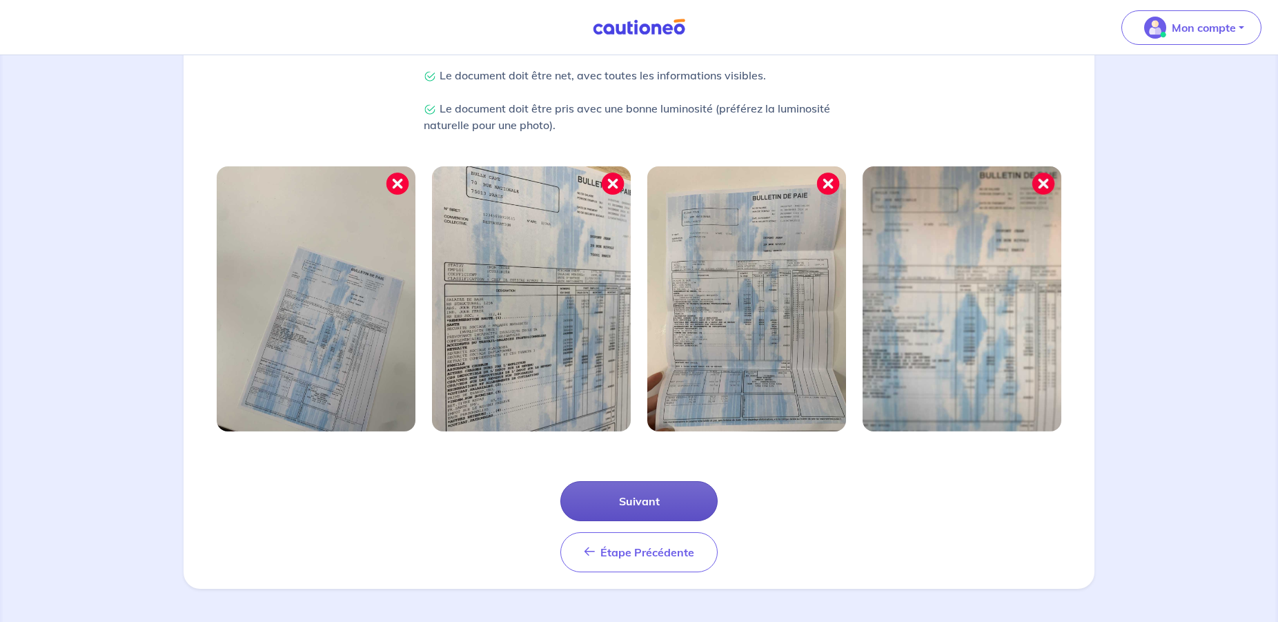
click at [701, 491] on button "Suivant" at bounding box center [638, 501] width 157 height 40
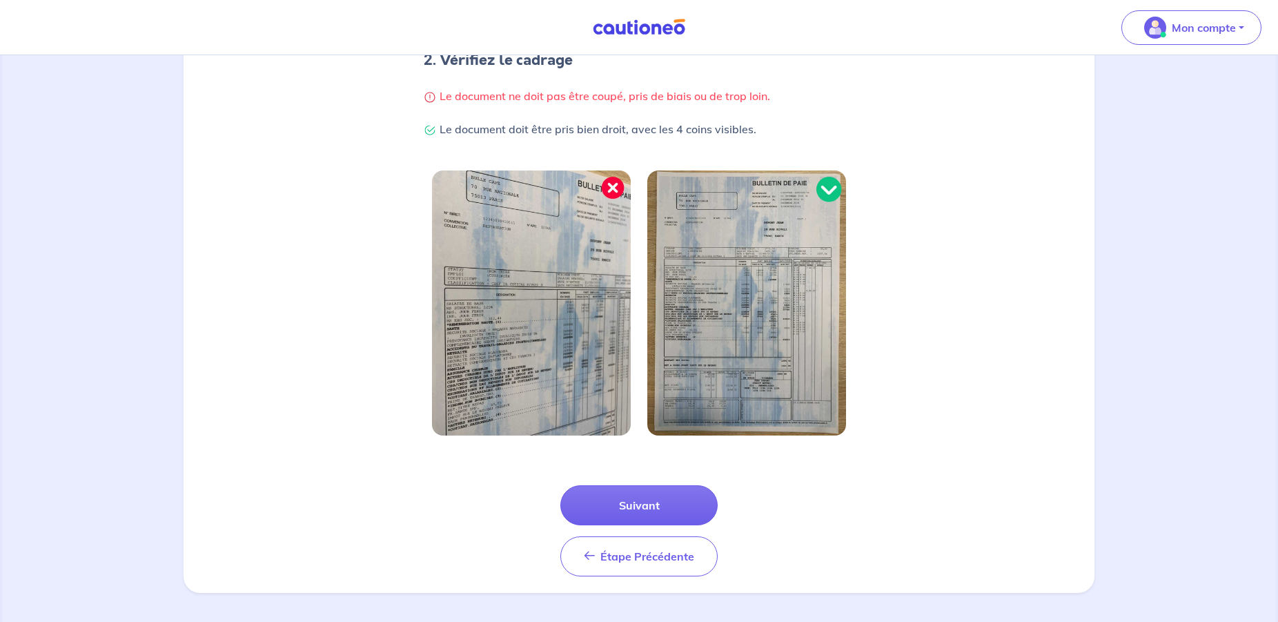
scroll to position [300, 0]
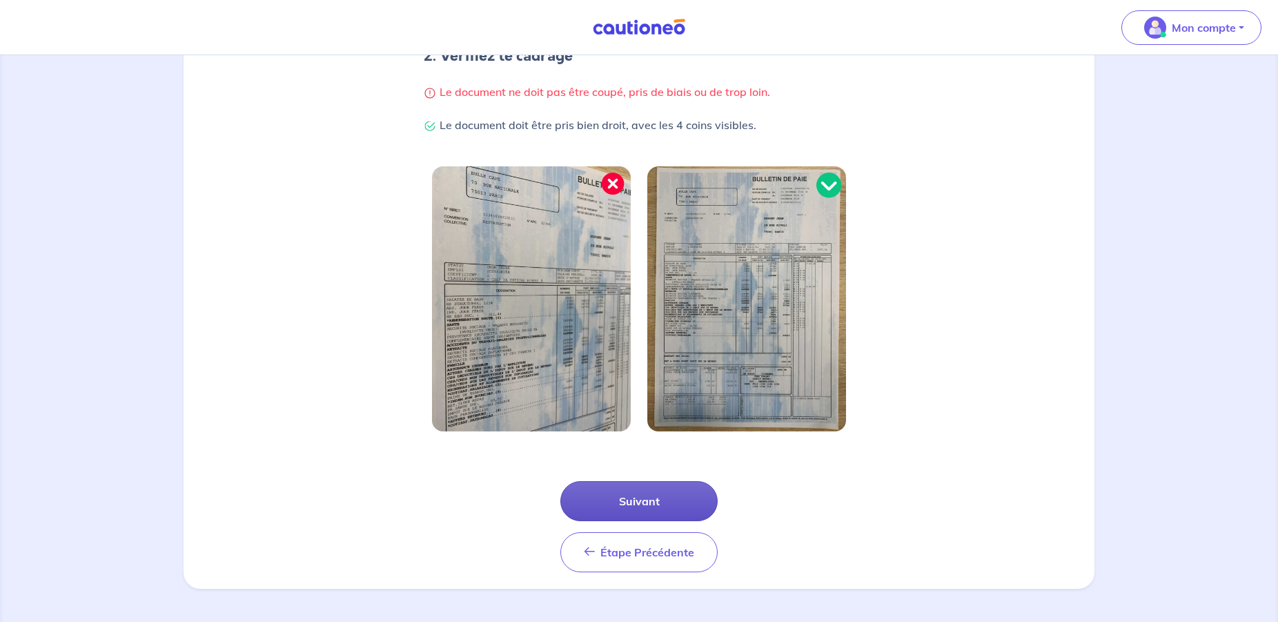
click at [687, 499] on button "Suivant" at bounding box center [638, 501] width 157 height 40
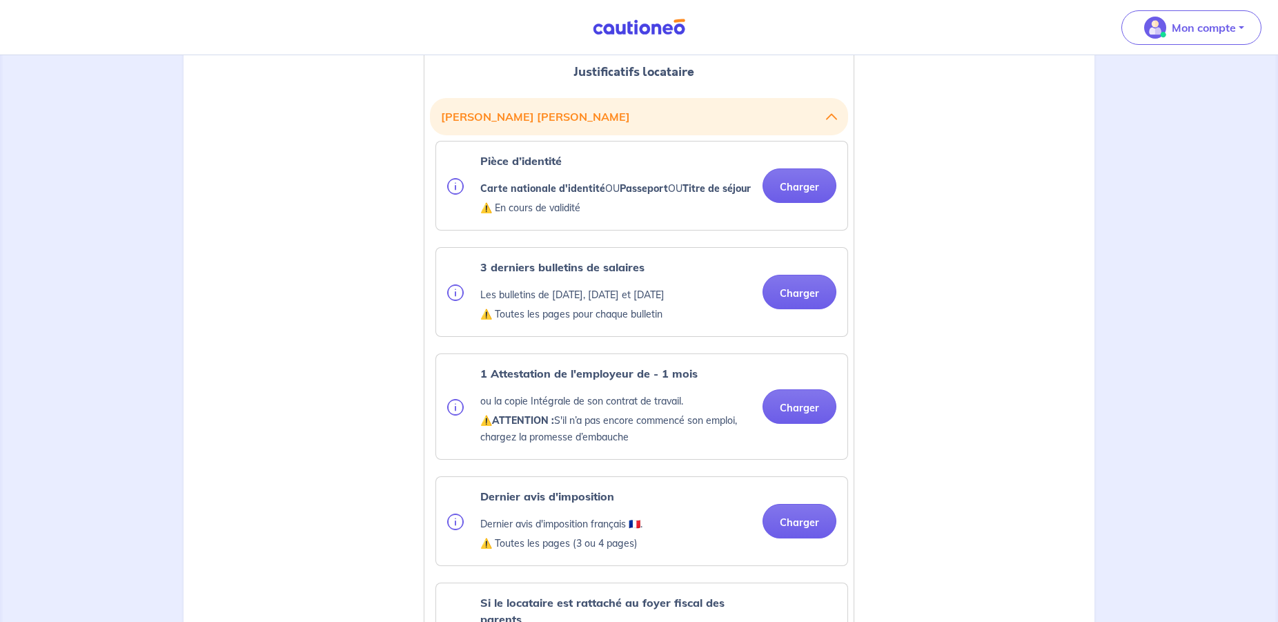
scroll to position [375, 0]
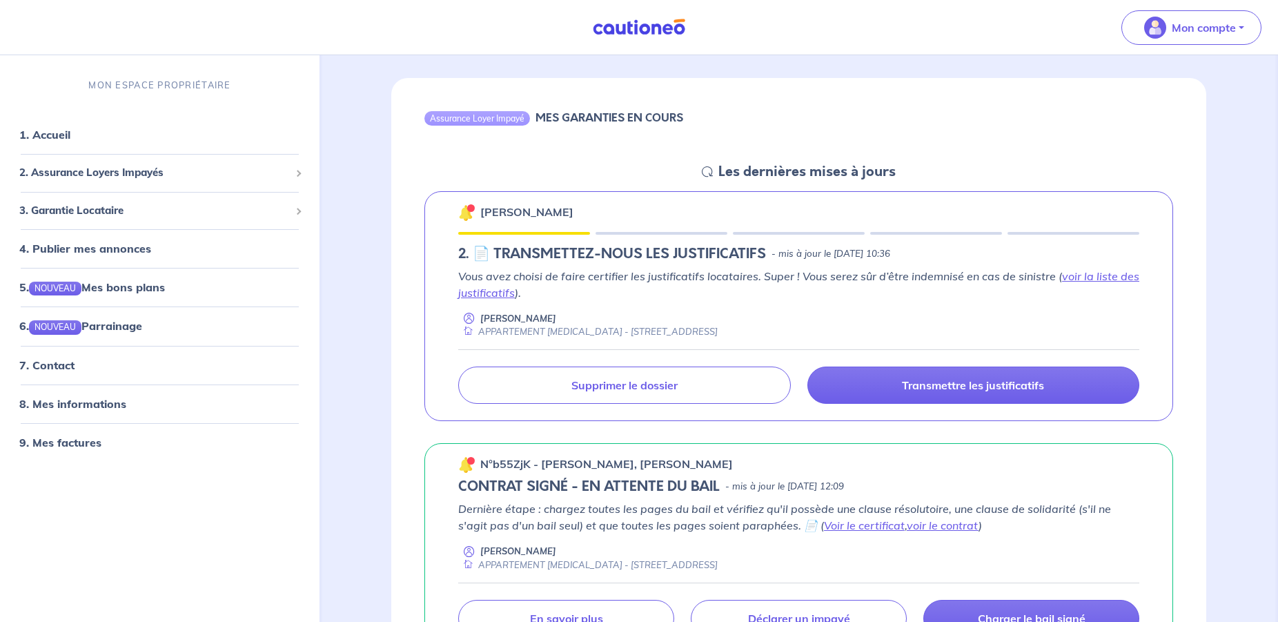
scroll to position [188, 0]
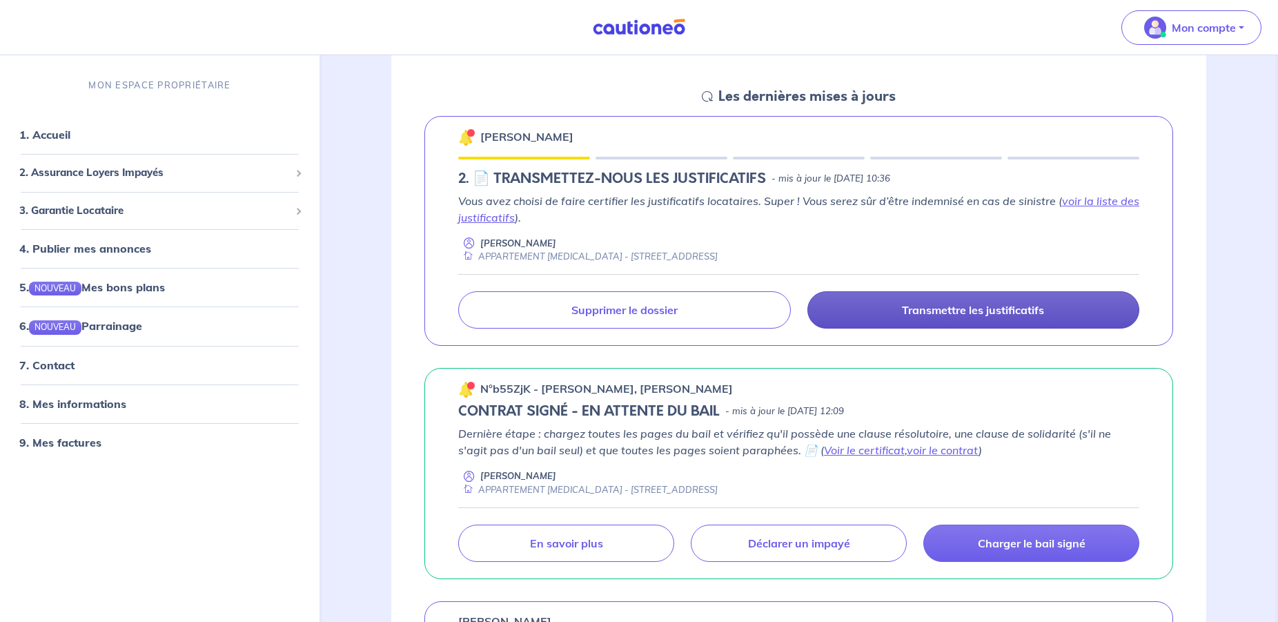
click at [994, 307] on p "Transmettre les justificatifs" at bounding box center [973, 310] width 142 height 14
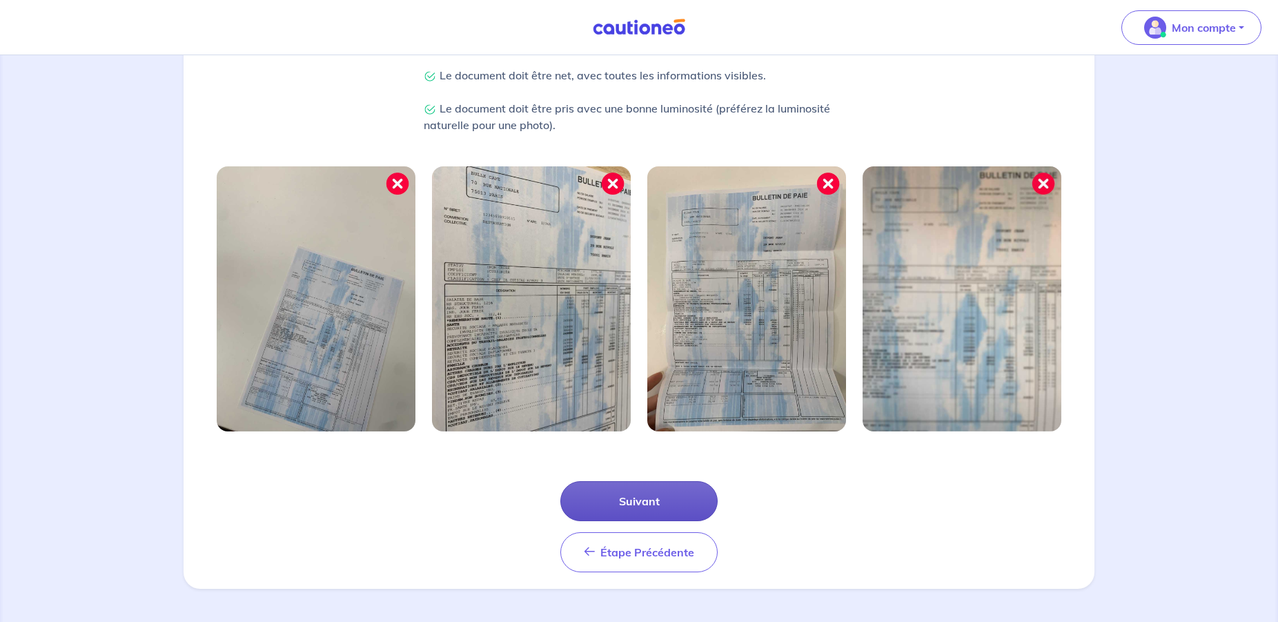
click at [667, 496] on button "Suivant" at bounding box center [638, 501] width 157 height 40
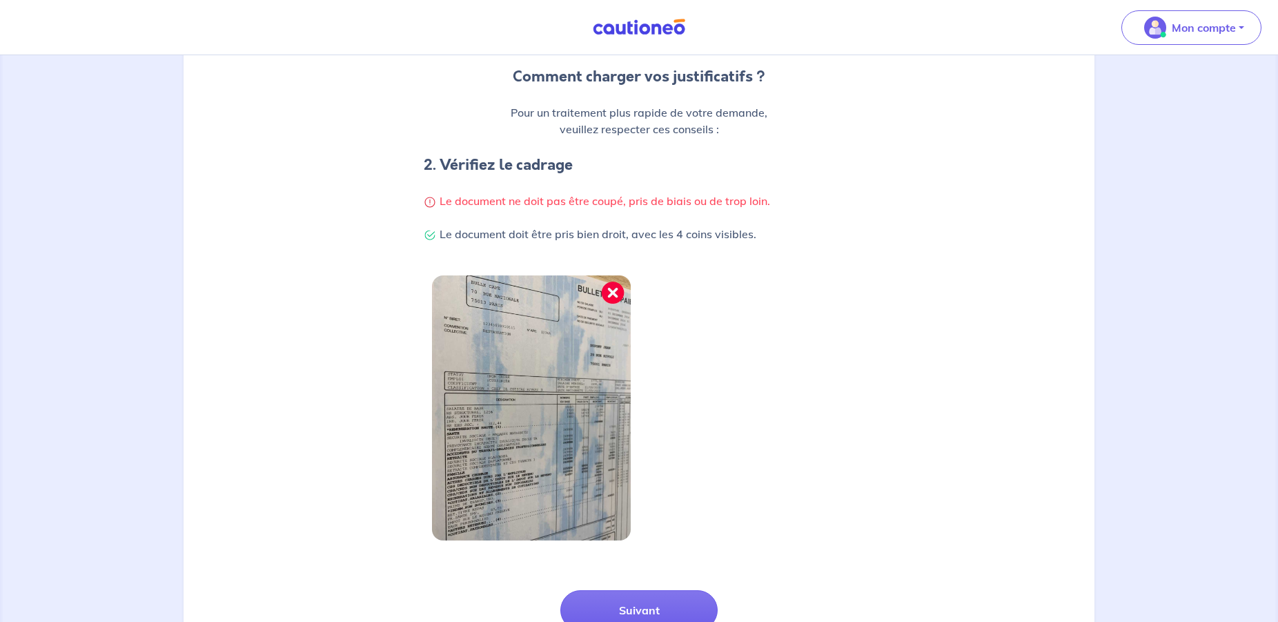
scroll to position [300, 0]
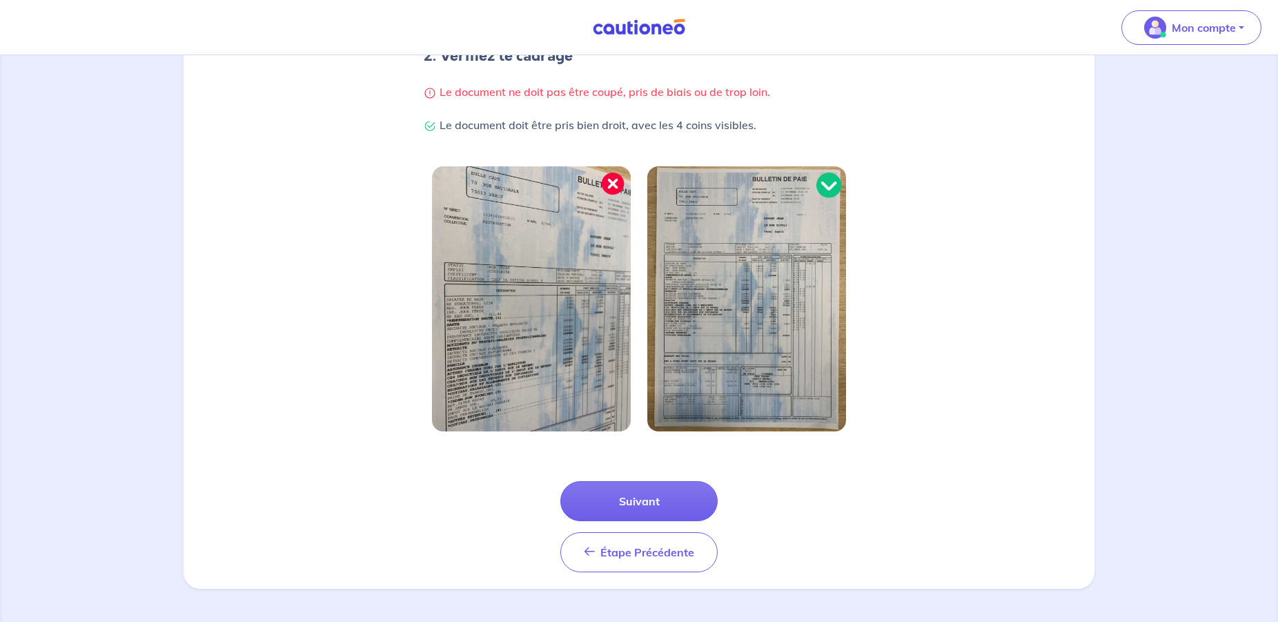
drag, startPoint x: 679, startPoint y: 505, endPoint x: 808, endPoint y: 498, distance: 129.3
click at [679, 504] on button "Suivant" at bounding box center [638, 501] width 157 height 40
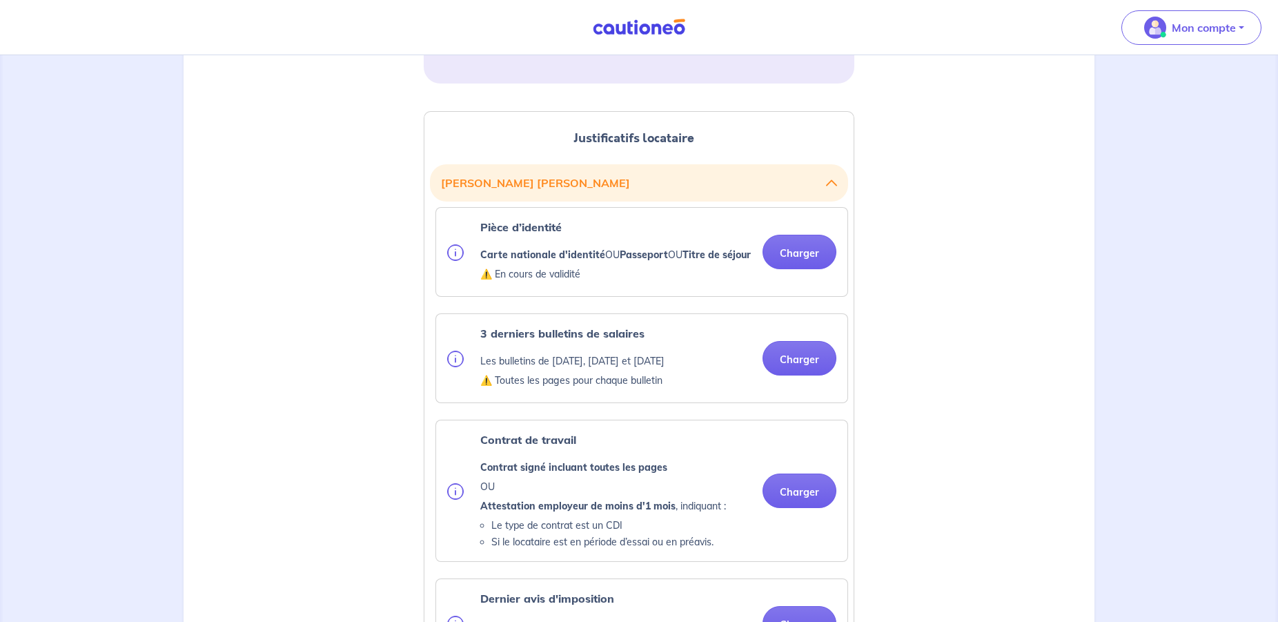
scroll to position [375, 0]
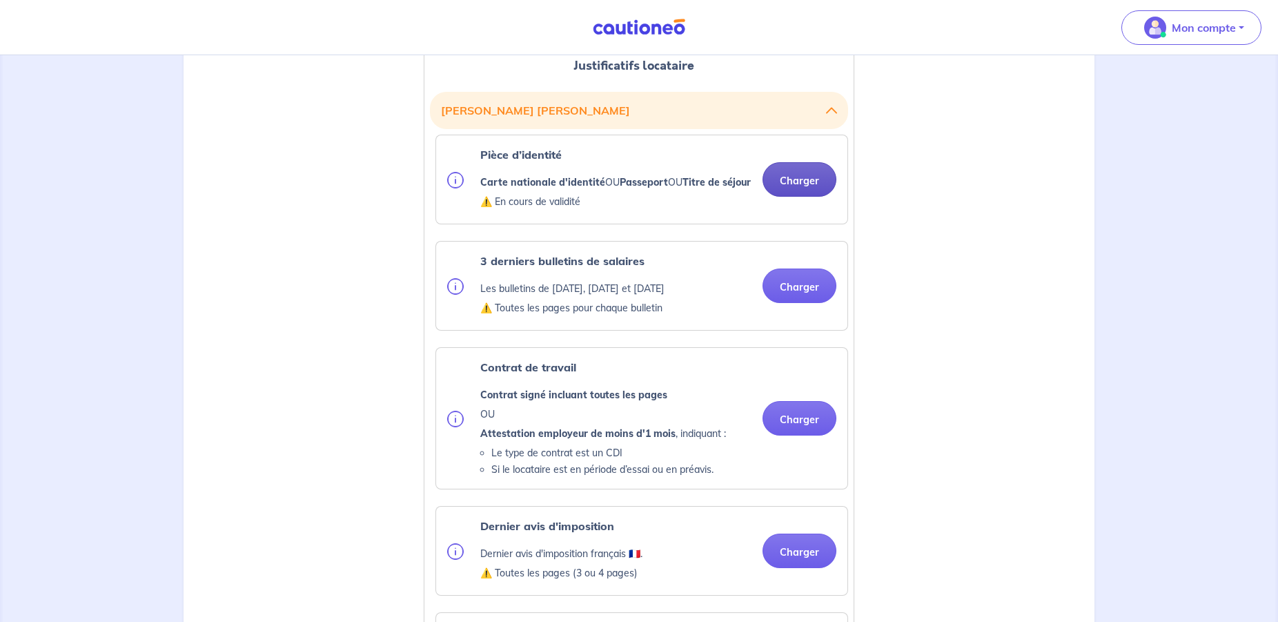
click at [812, 195] on button "Charger" at bounding box center [800, 179] width 74 height 35
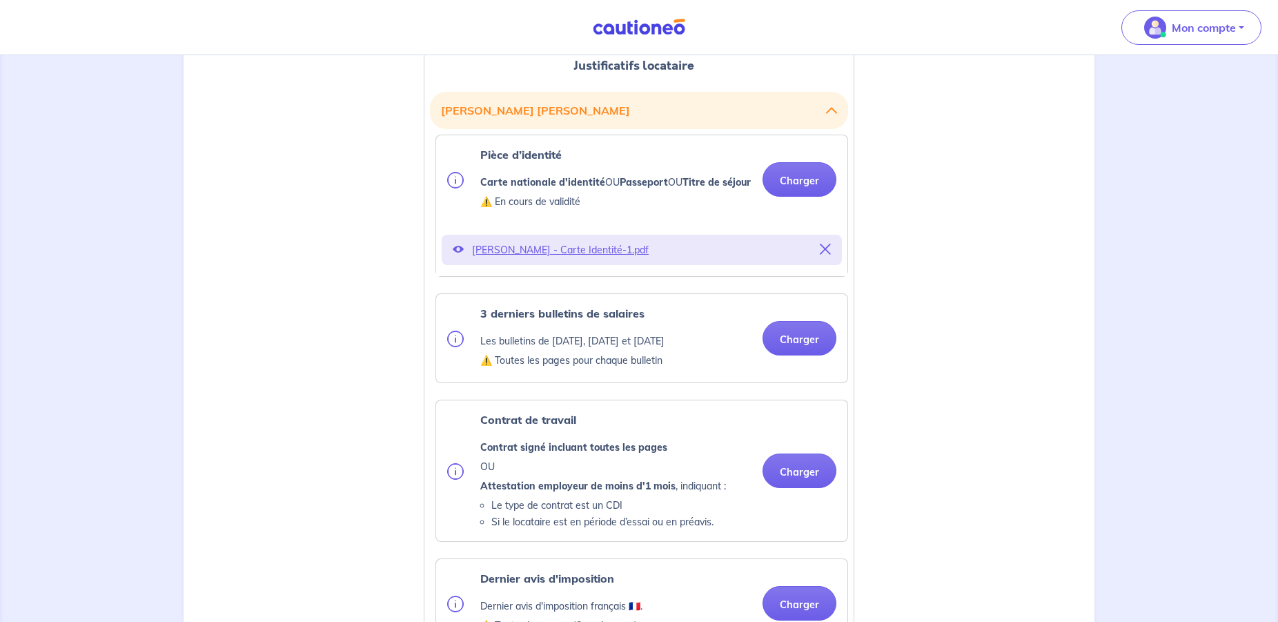
click at [460, 255] on icon at bounding box center [458, 249] width 11 height 11
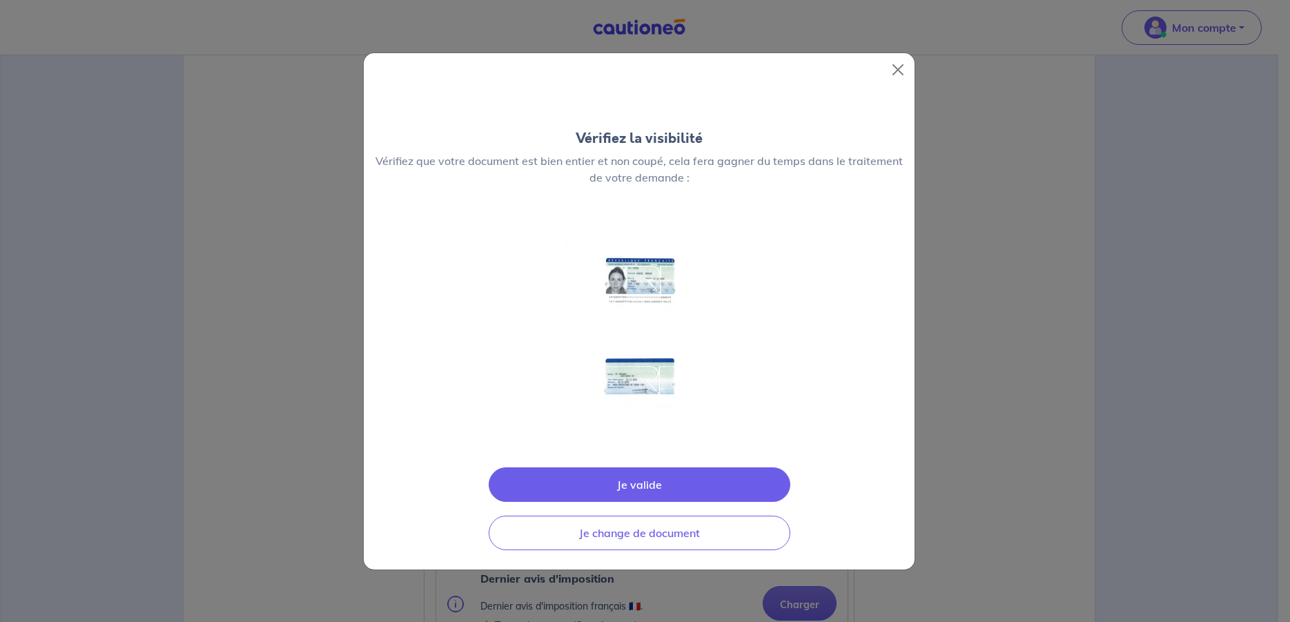
click at [738, 477] on button "Je valide" at bounding box center [640, 484] width 302 height 35
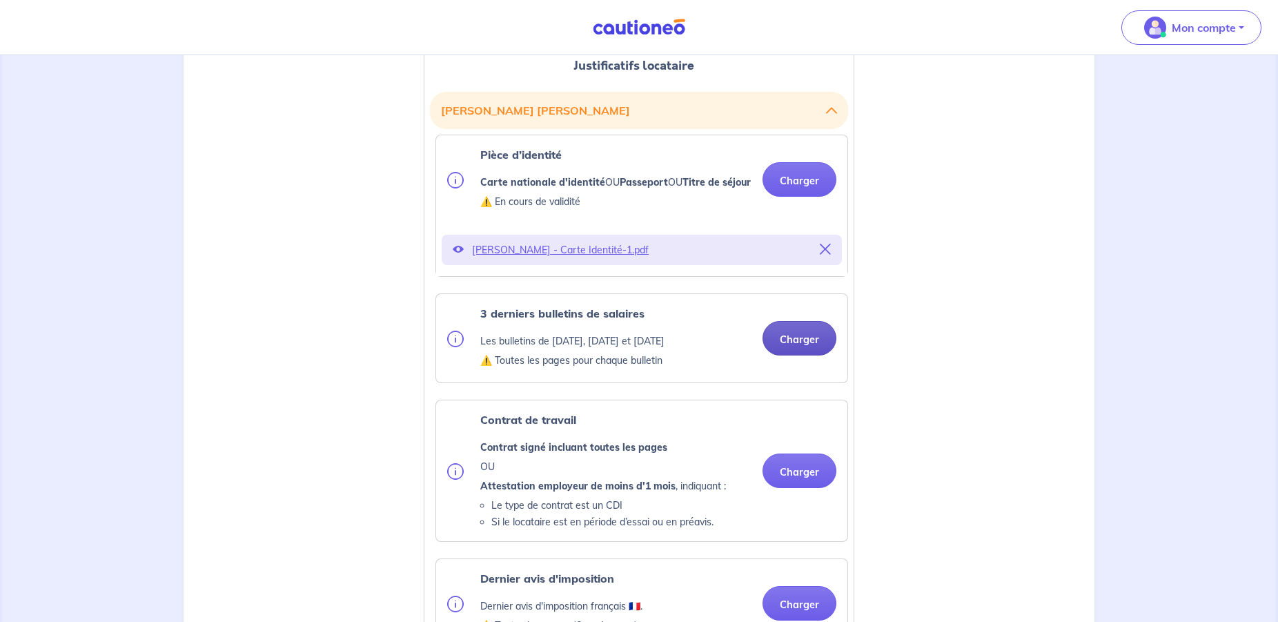
click at [814, 355] on button "Charger" at bounding box center [800, 338] width 74 height 35
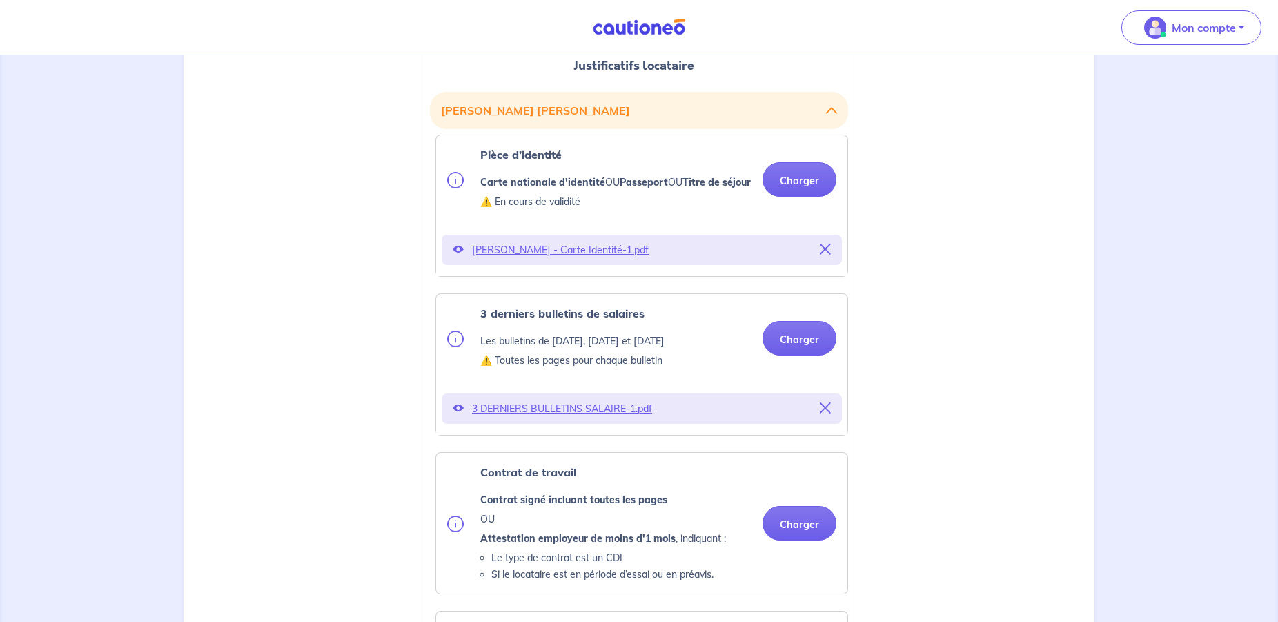
click at [458, 413] on icon at bounding box center [458, 407] width 11 height 11
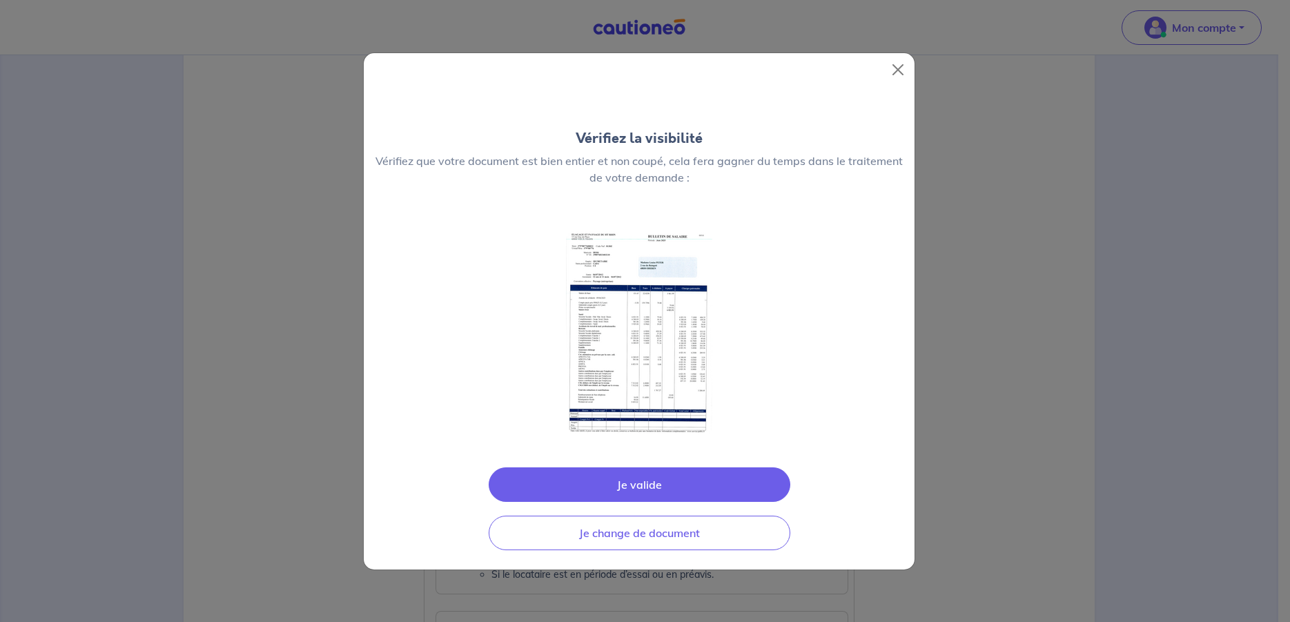
click at [661, 485] on button "Je valide" at bounding box center [640, 484] width 302 height 35
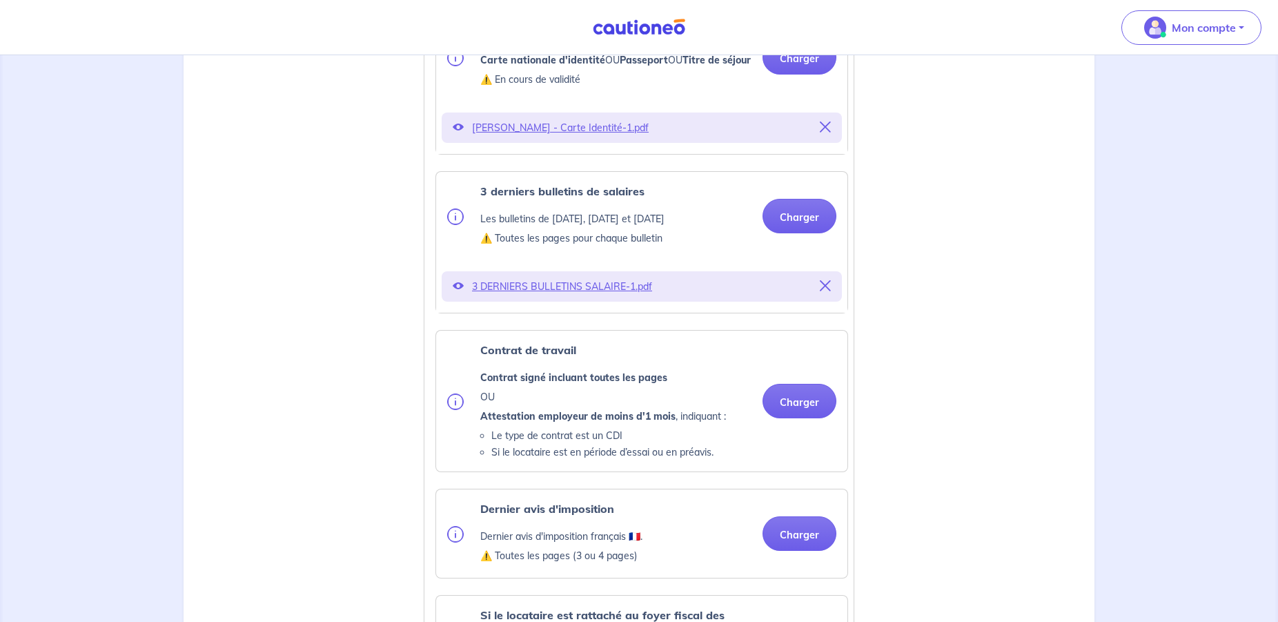
scroll to position [563, 0]
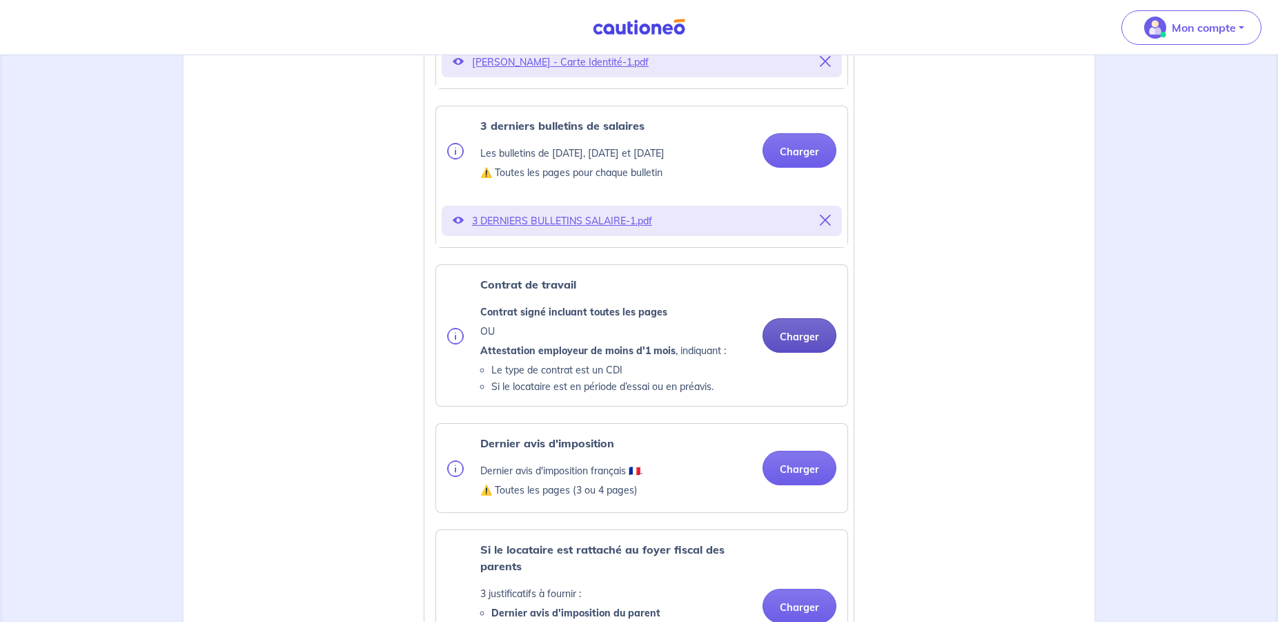
click at [804, 351] on button "Charger" at bounding box center [800, 335] width 74 height 35
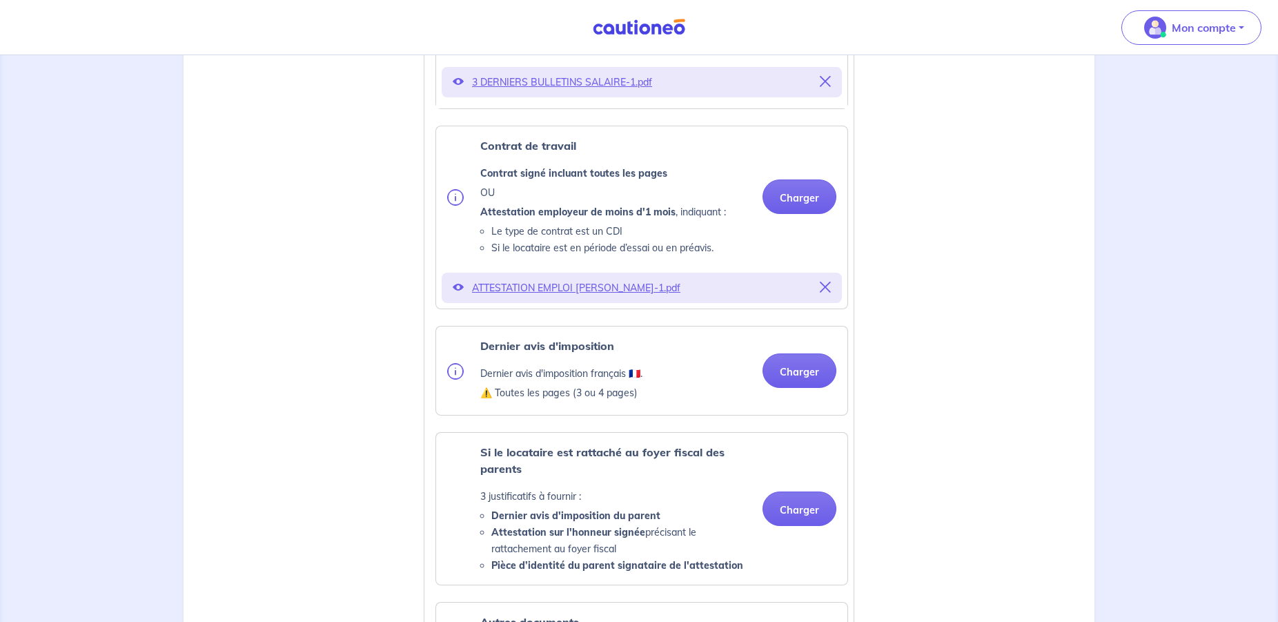
scroll to position [751, 0]
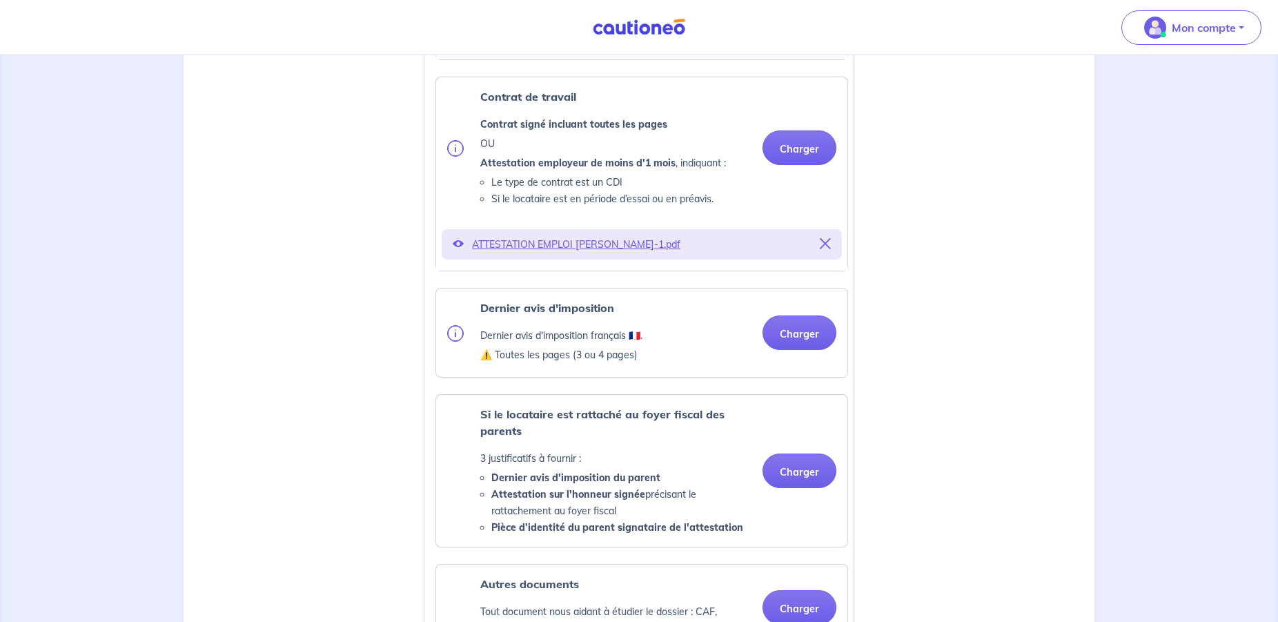
click at [804, 300] on ul "Pièce d’identité Carte nationale d'identité OU Passeport OU Titre de séjour ⚠️ …" at bounding box center [639, 298] width 418 height 1078
click at [825, 344] on button "Charger" at bounding box center [800, 332] width 74 height 35
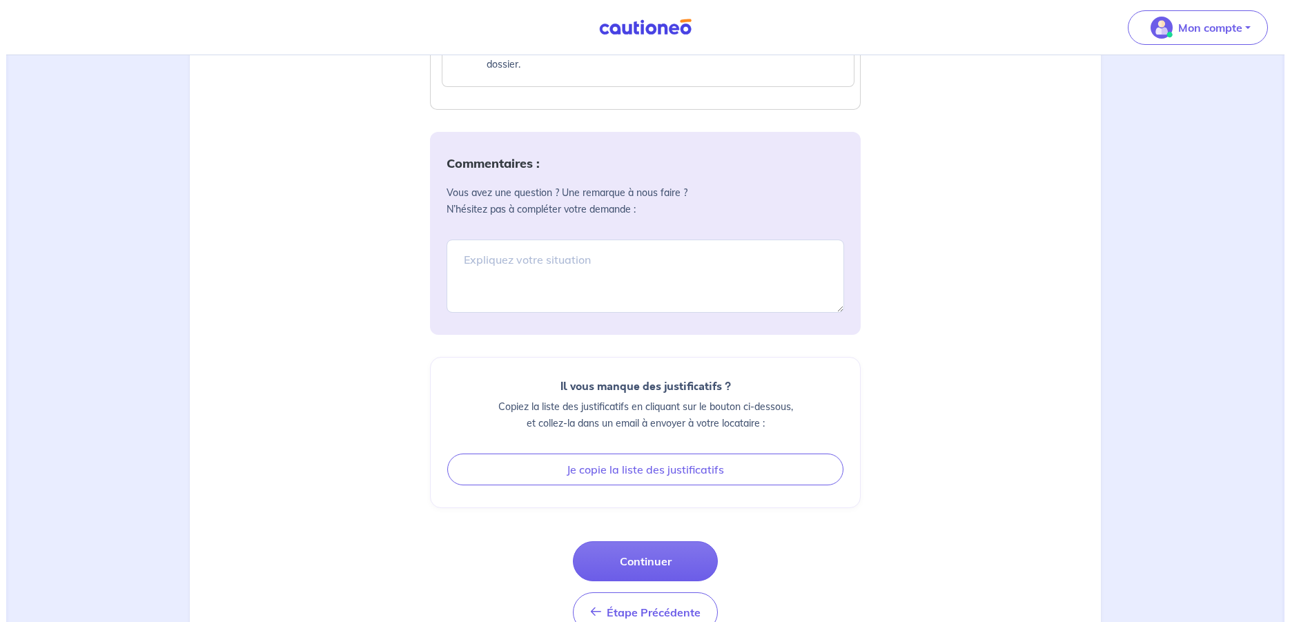
scroll to position [1614, 0]
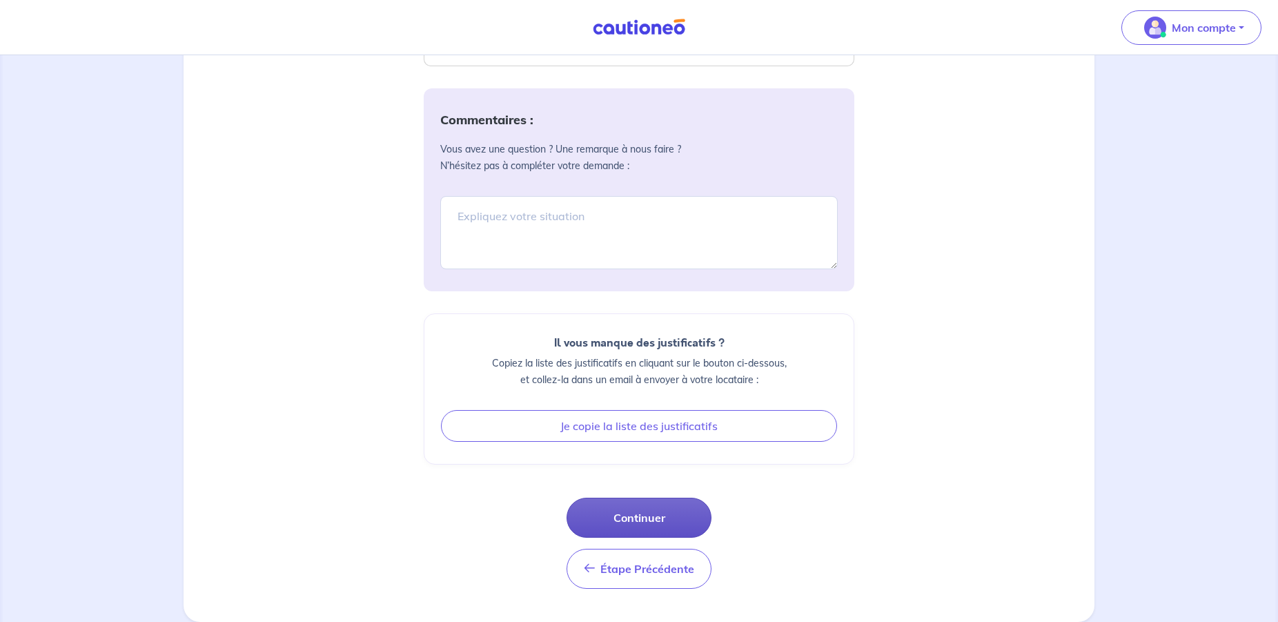
click at [620, 515] on button "Continuer" at bounding box center [639, 518] width 145 height 40
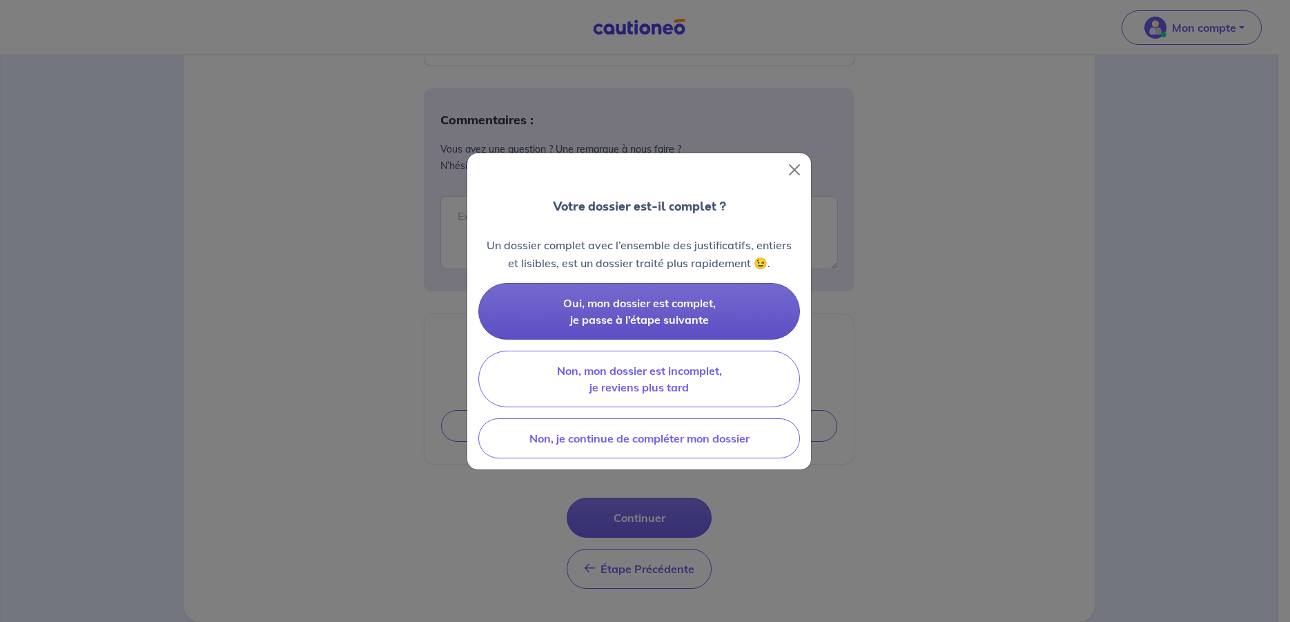
click at [683, 309] on span "Oui, mon dossier est complet, je passe à l’étape suivante" at bounding box center [639, 311] width 153 height 30
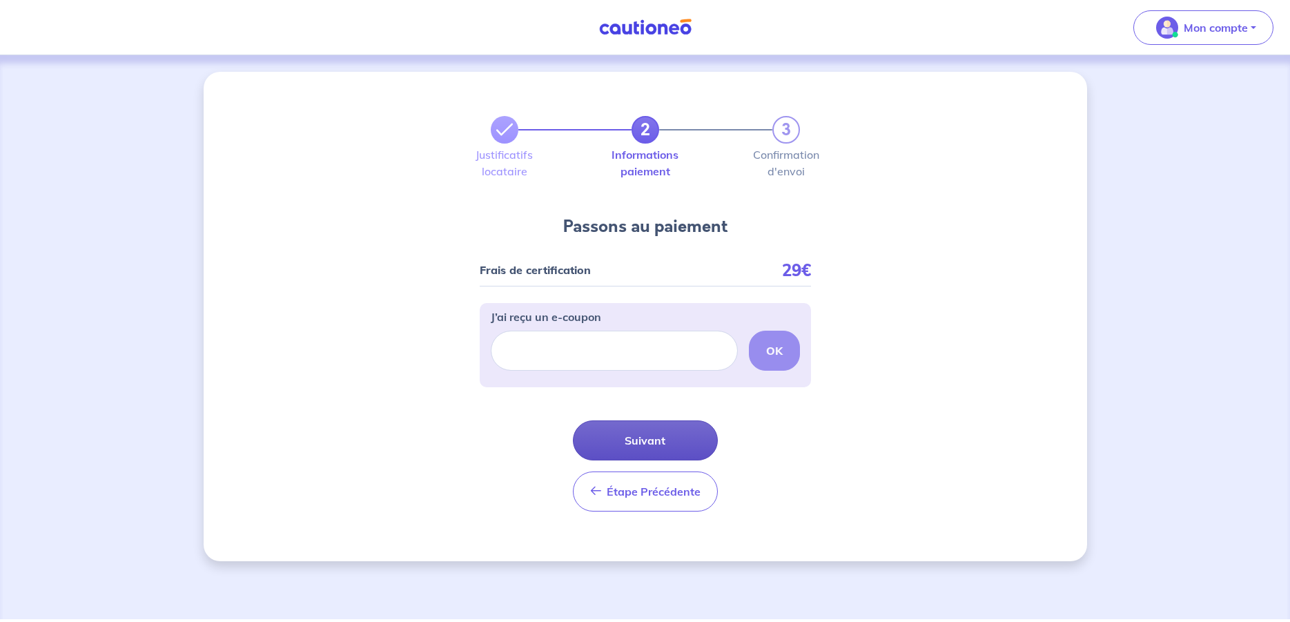
click at [658, 444] on button "Suivant" at bounding box center [645, 440] width 145 height 40
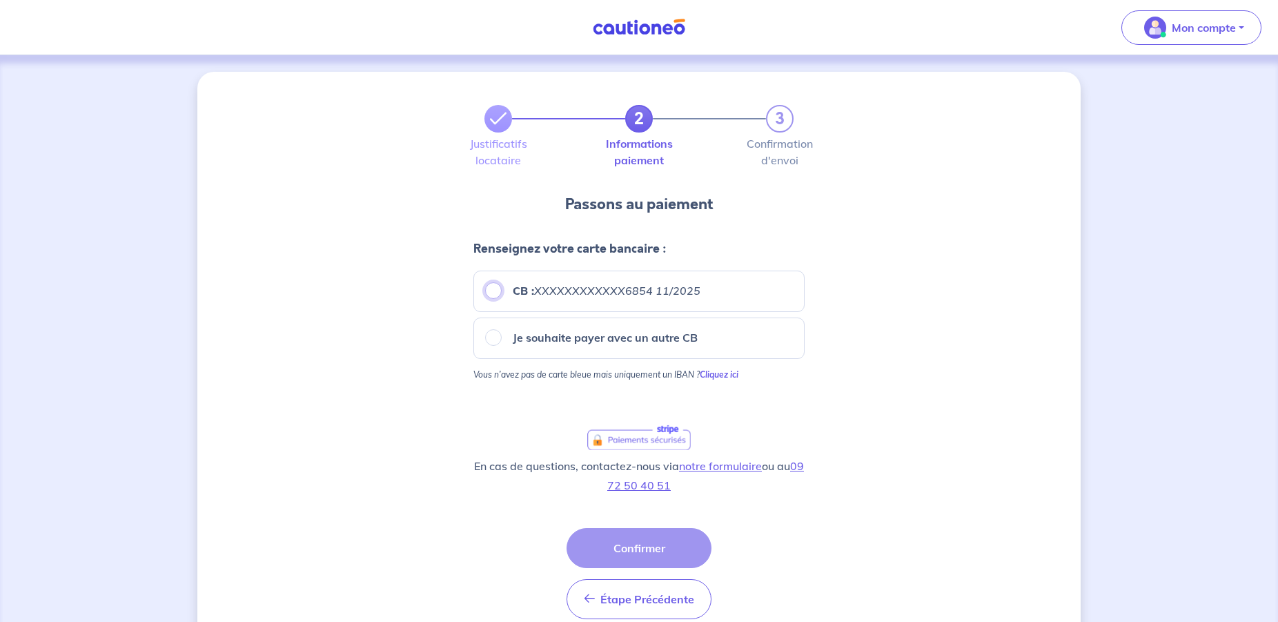
click at [491, 289] on input "CB : XXXXXXXXXXXX6854 11/2025" at bounding box center [493, 290] width 17 height 17
radio input "true"
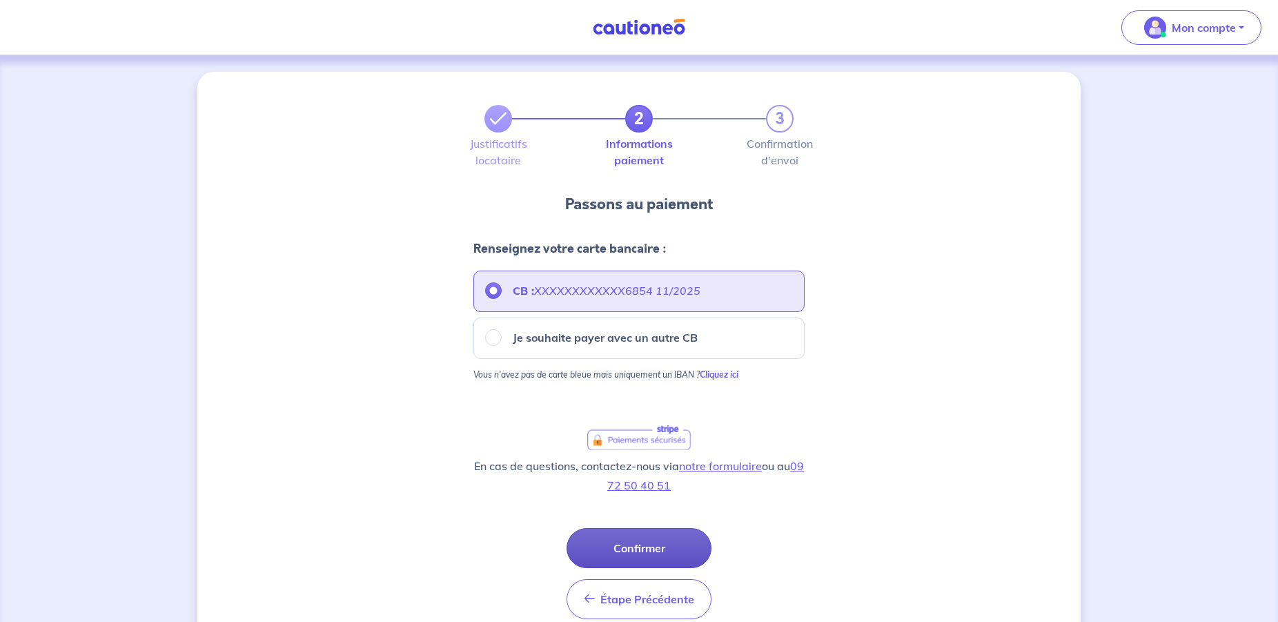
click at [691, 546] on button "Confirmer" at bounding box center [639, 548] width 145 height 40
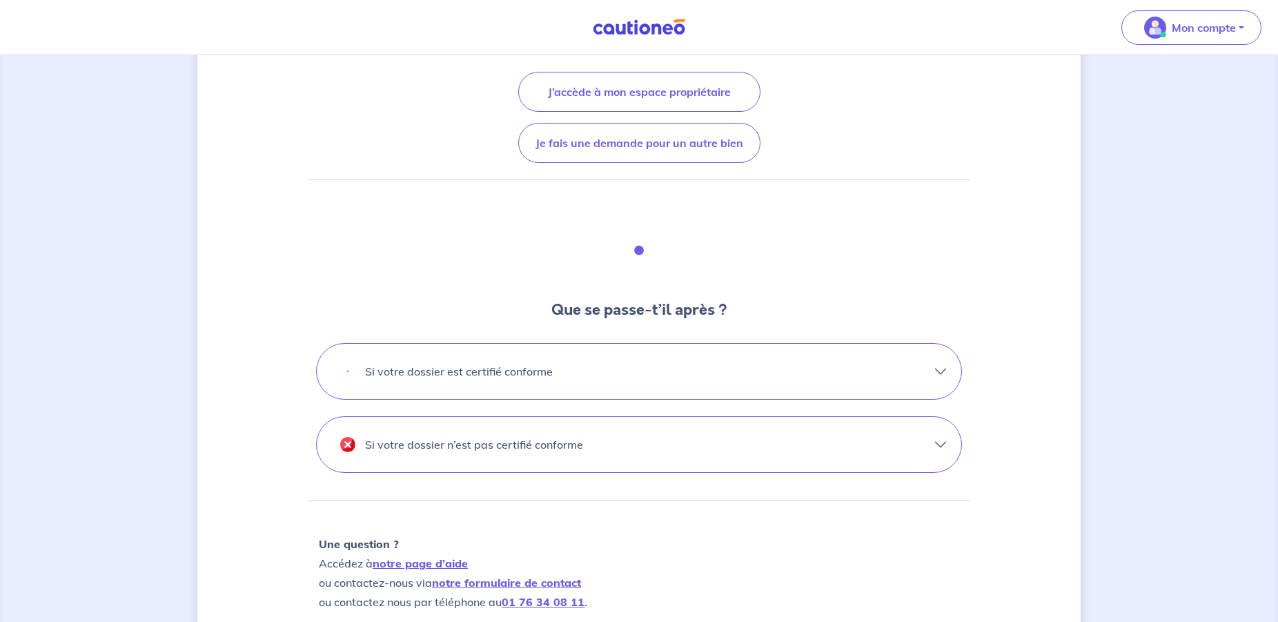
scroll to position [172, 0]
